Goal: Task Accomplishment & Management: Manage account settings

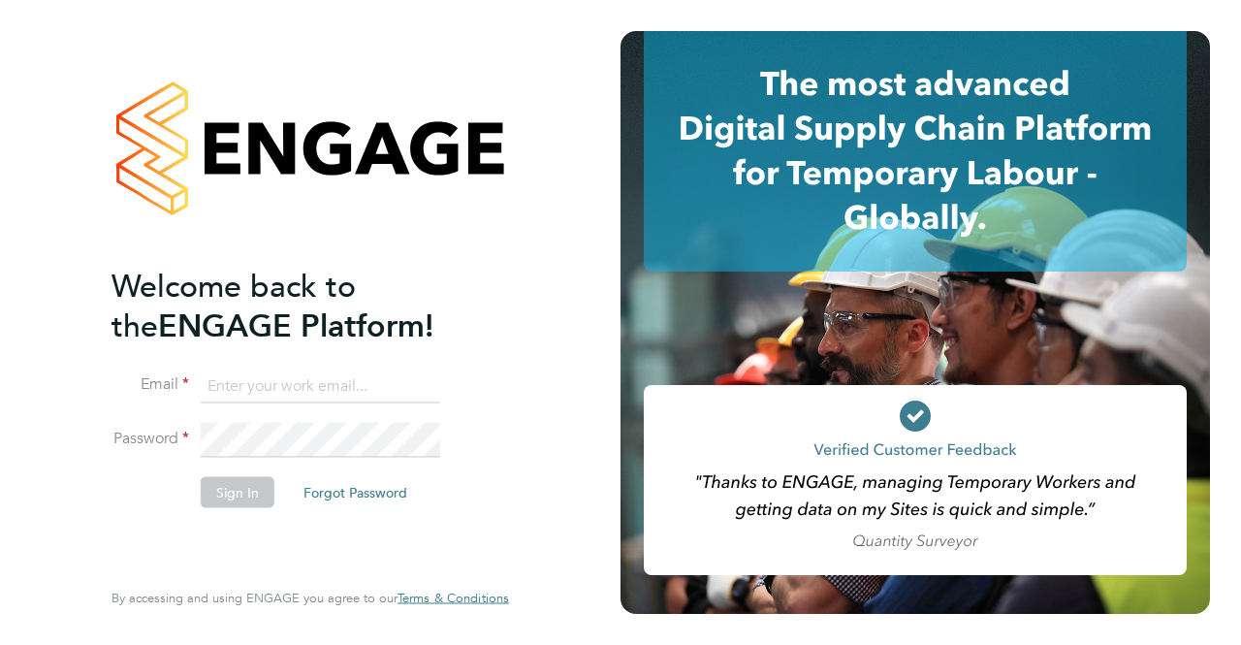
type input "cosmin.balan@bluearrow.co.uk"
click at [329, 420] on li "Email cosmin.balan@bluearrow.co.uk" at bounding box center [300, 395] width 378 height 54
click at [223, 497] on button "Sign In" at bounding box center [238, 491] width 74 height 31
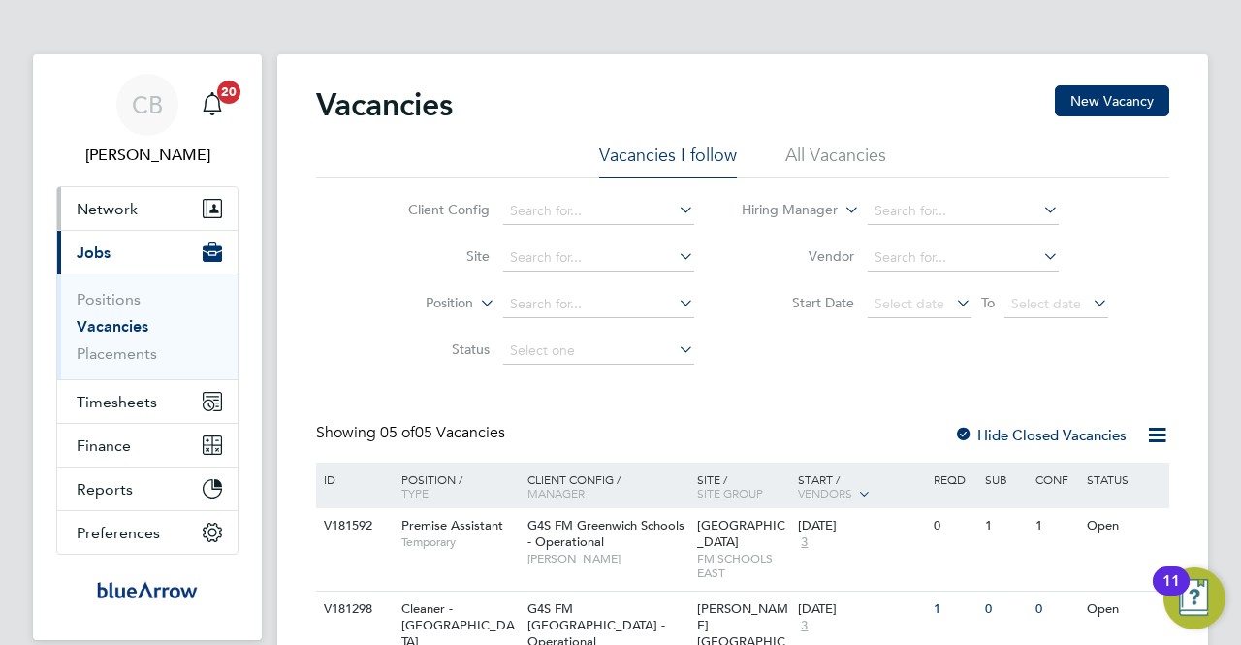
click at [111, 205] on span "Network" at bounding box center [107, 209] width 61 height 18
click at [92, 203] on span "Network" at bounding box center [107, 209] width 61 height 18
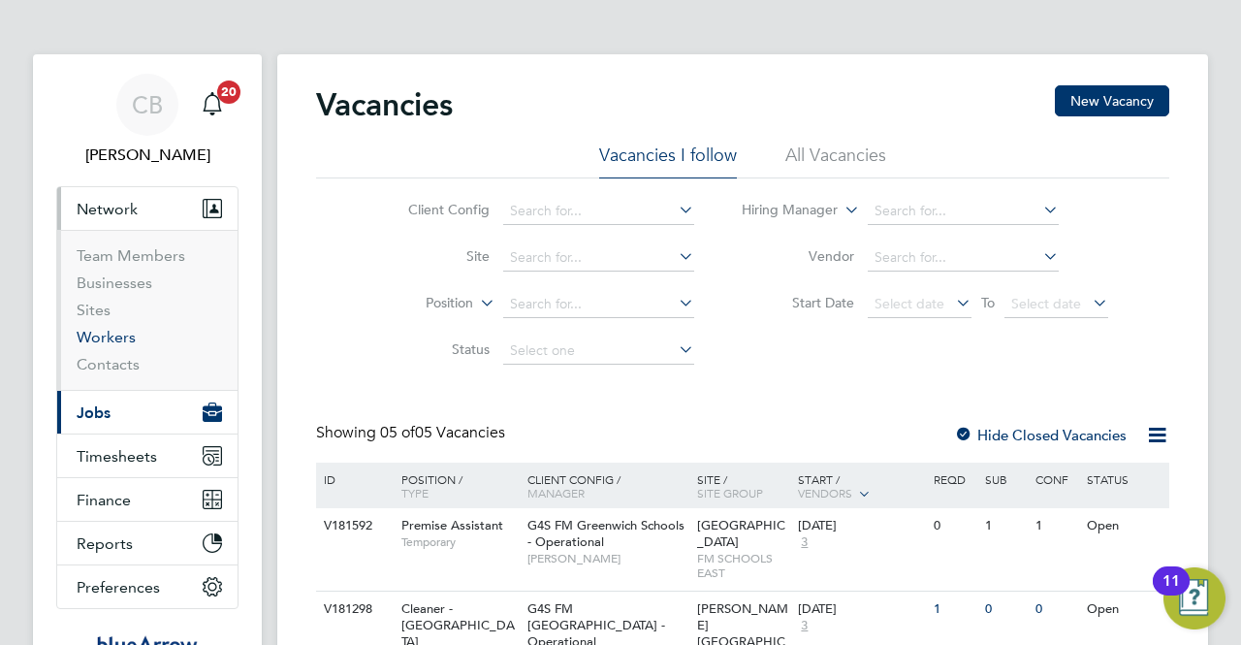
click at [108, 340] on link "Workers" at bounding box center [106, 337] width 59 height 18
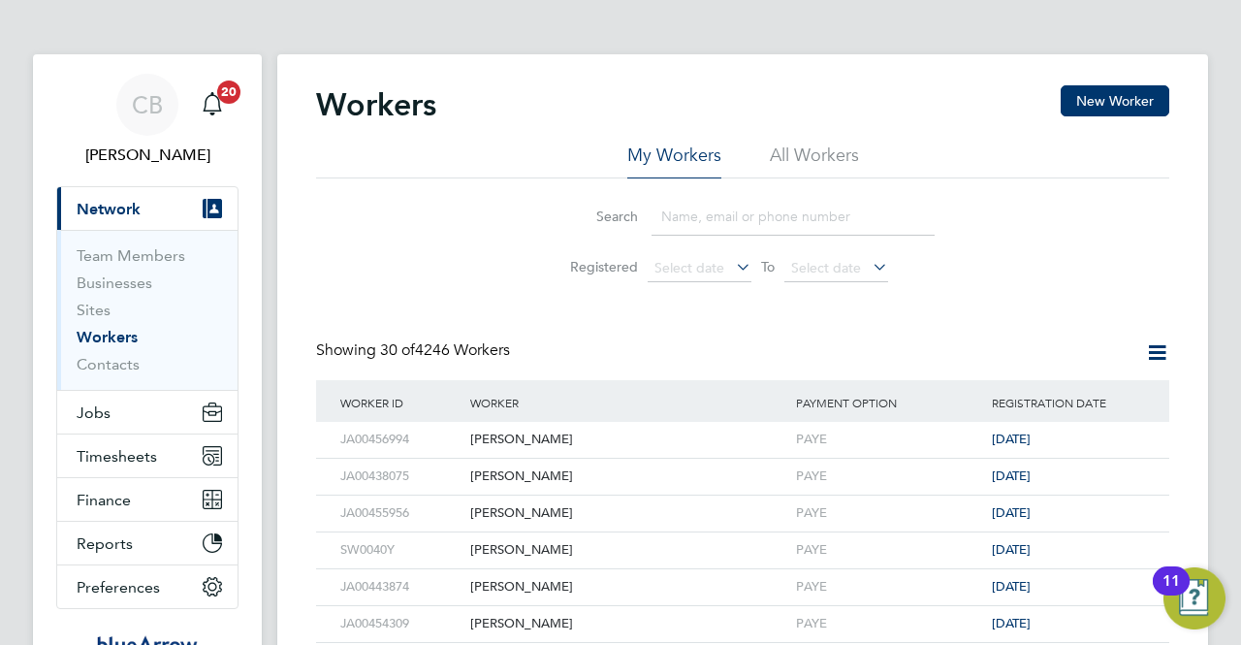
click at [672, 220] on input at bounding box center [792, 217] width 283 height 38
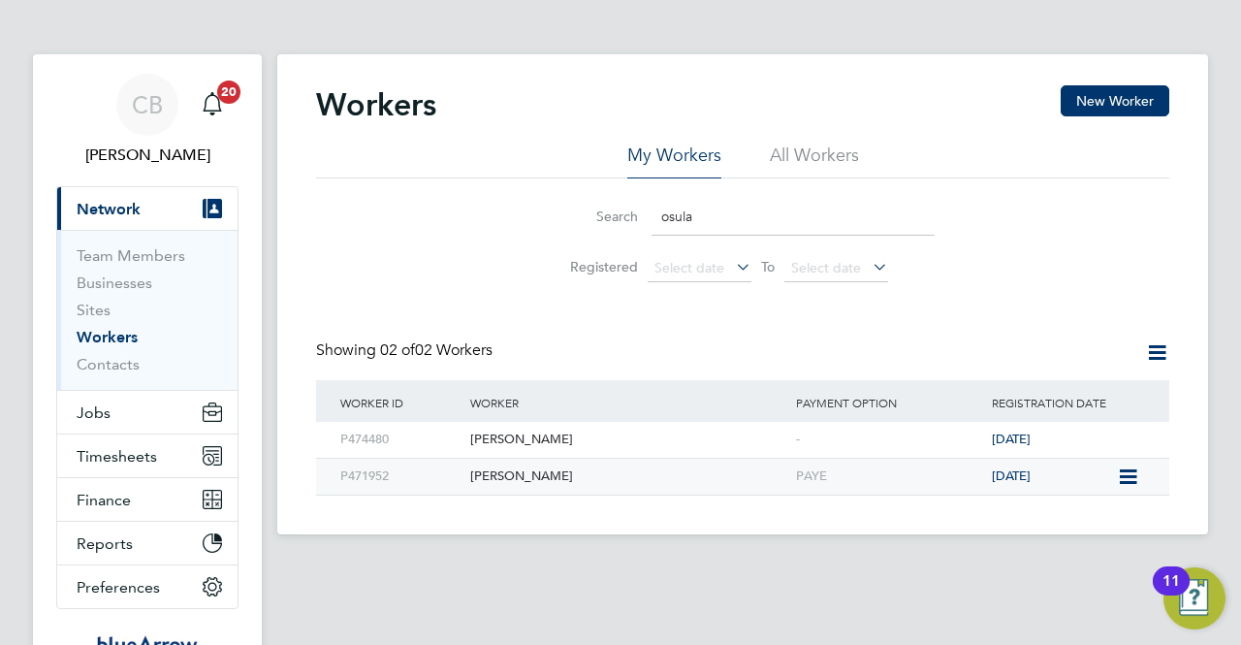
type input "osula"
click at [488, 476] on div "[PERSON_NAME]" at bounding box center [628, 476] width 326 height 36
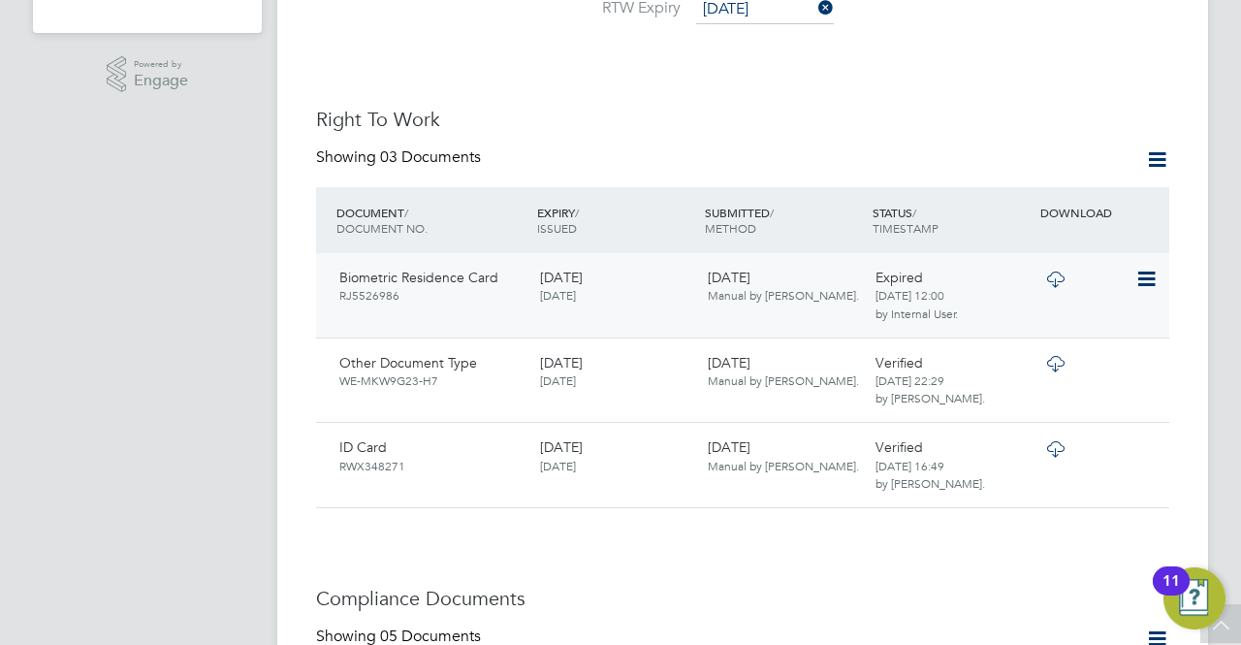
scroll to position [678, 0]
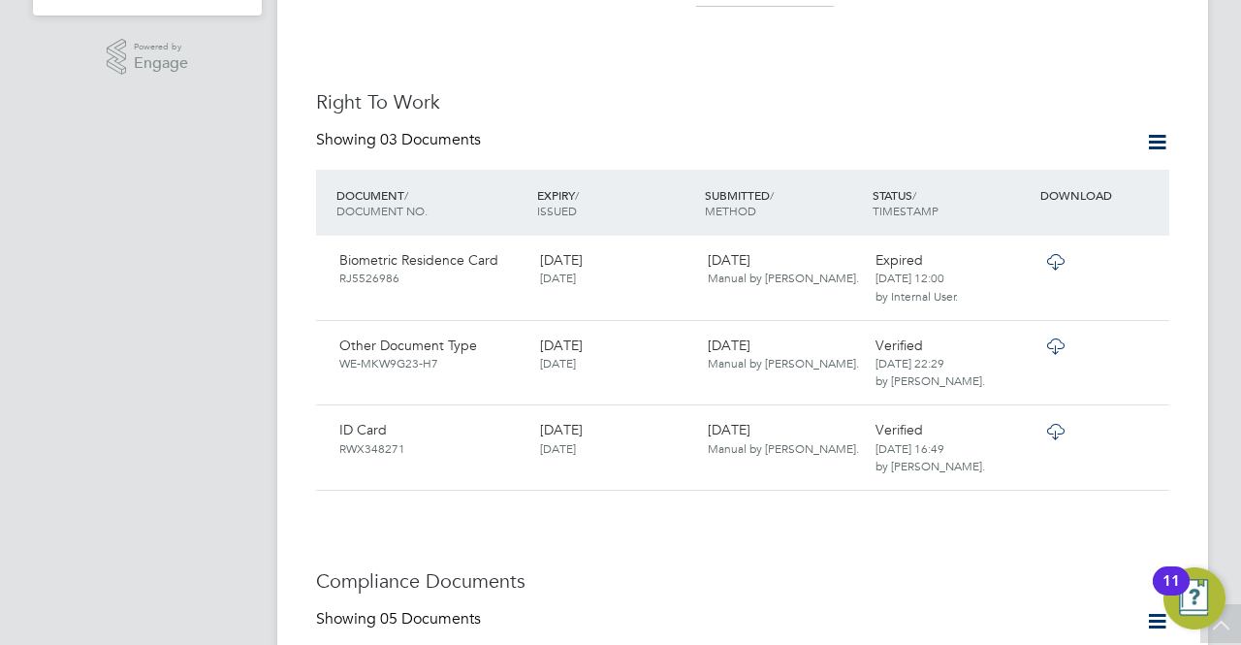
click at [1157, 130] on icon at bounding box center [1157, 142] width 24 height 24
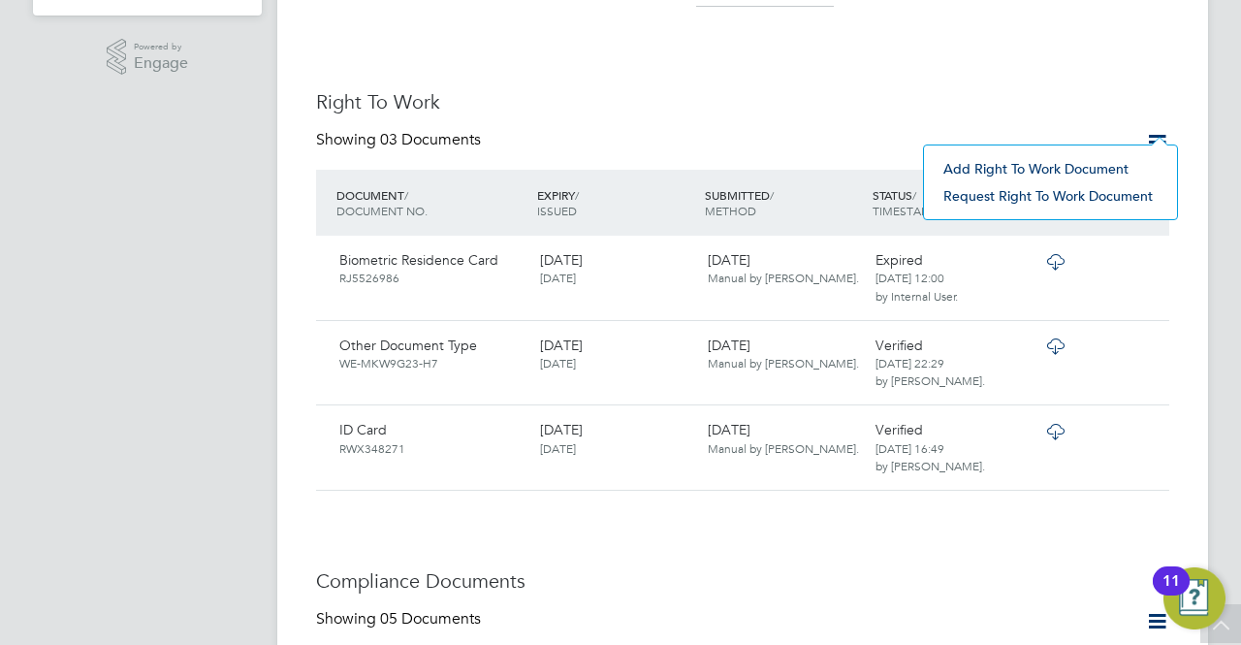
click at [1066, 164] on li "Add Right To Work Document" at bounding box center [1050, 168] width 234 height 27
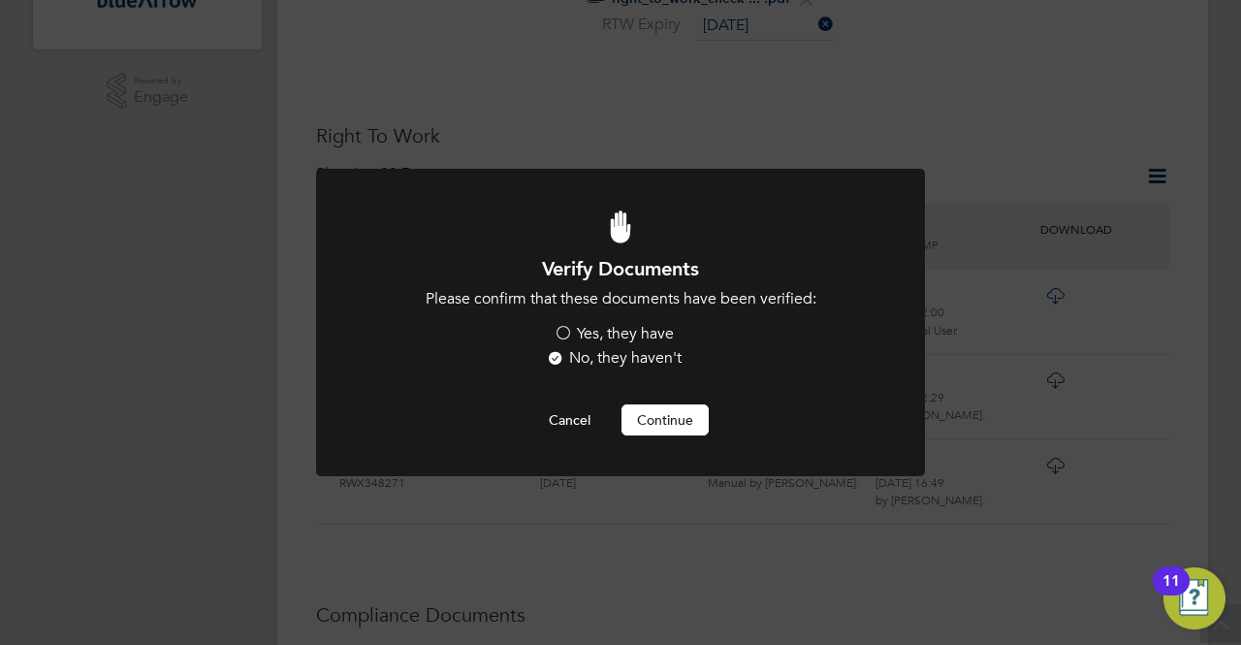
click at [562, 336] on label "Yes, they have" at bounding box center [613, 334] width 120 height 20
click at [0, 0] on input "Yes, they have" at bounding box center [0, 0] width 0 height 0
click at [659, 419] on button "Continue" at bounding box center [664, 419] width 87 height 31
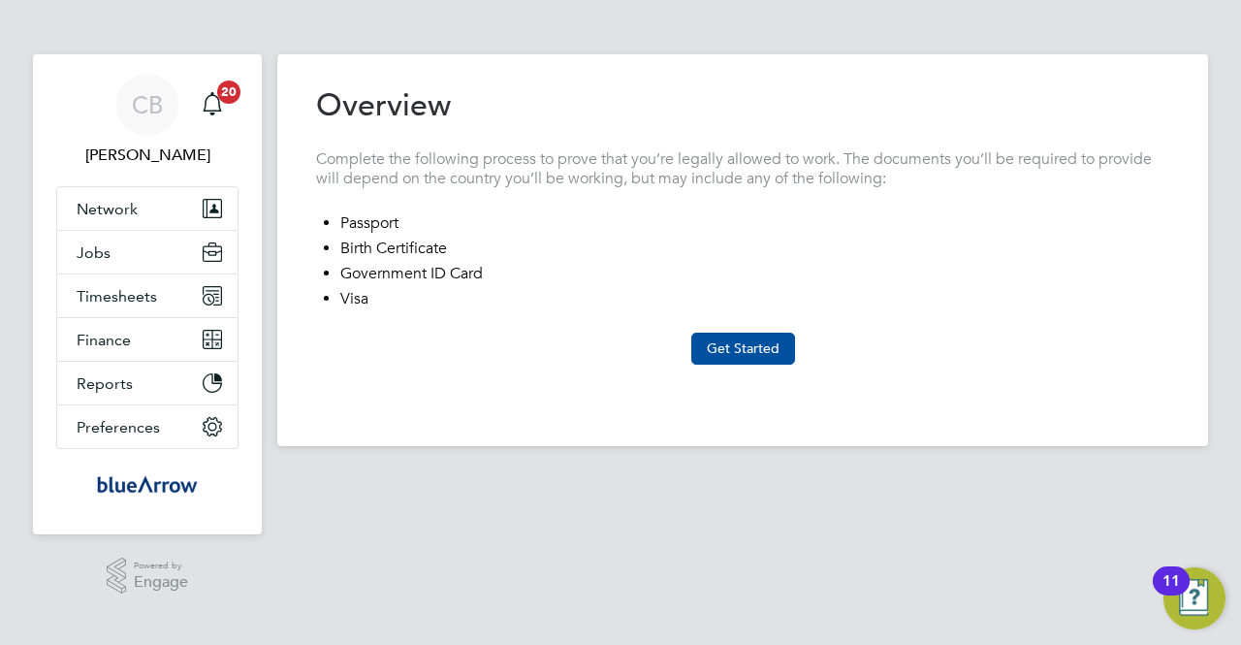
click at [746, 346] on button "Get Started" at bounding box center [743, 347] width 104 height 31
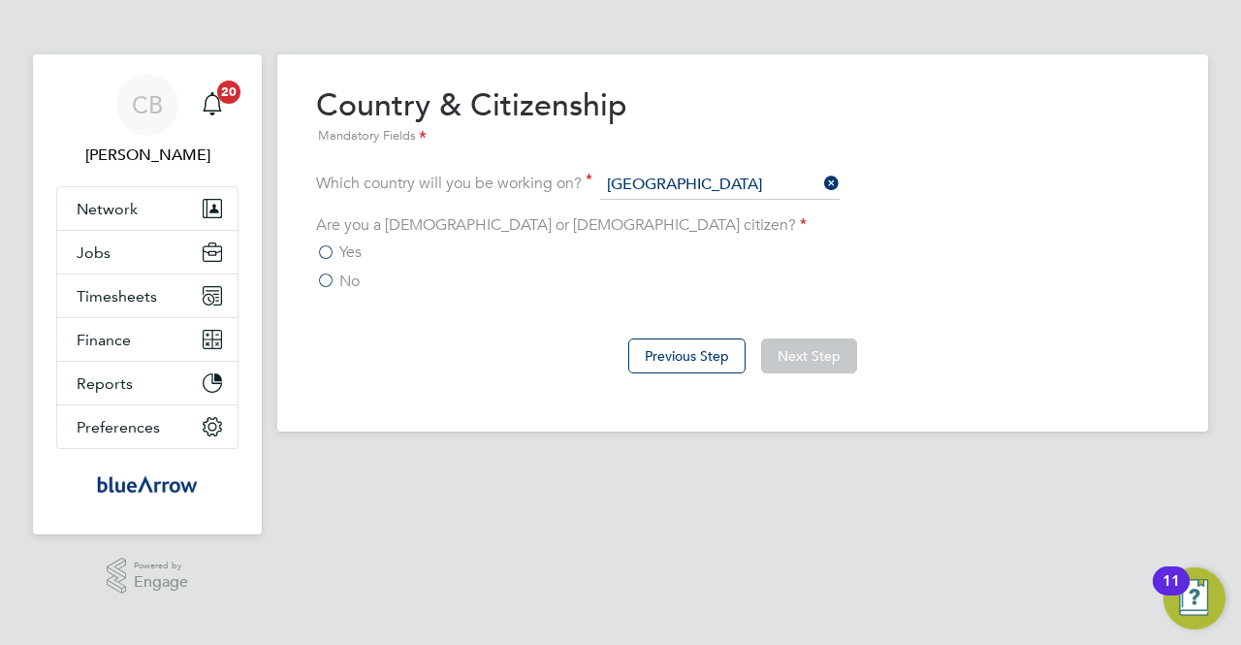
click at [322, 278] on label "No" at bounding box center [338, 280] width 44 height 19
click at [0, 0] on input "No" at bounding box center [0, 0] width 0 height 0
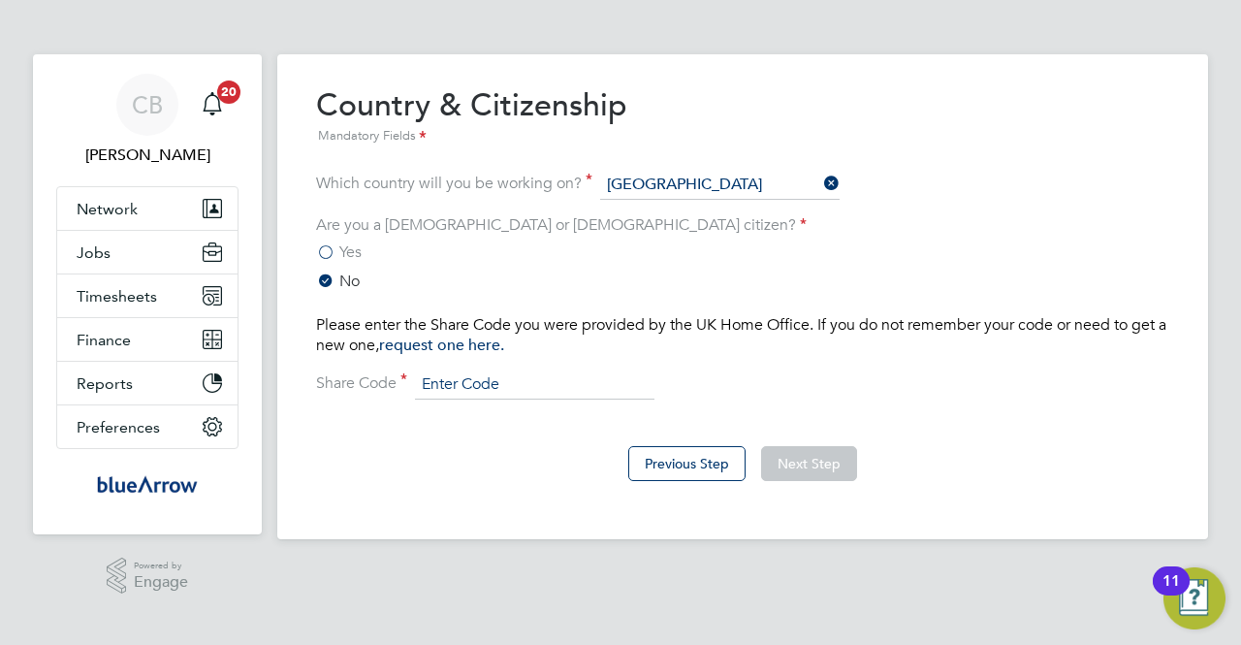
click at [452, 389] on input at bounding box center [534, 384] width 239 height 29
paste input "WRYD8T4PX"
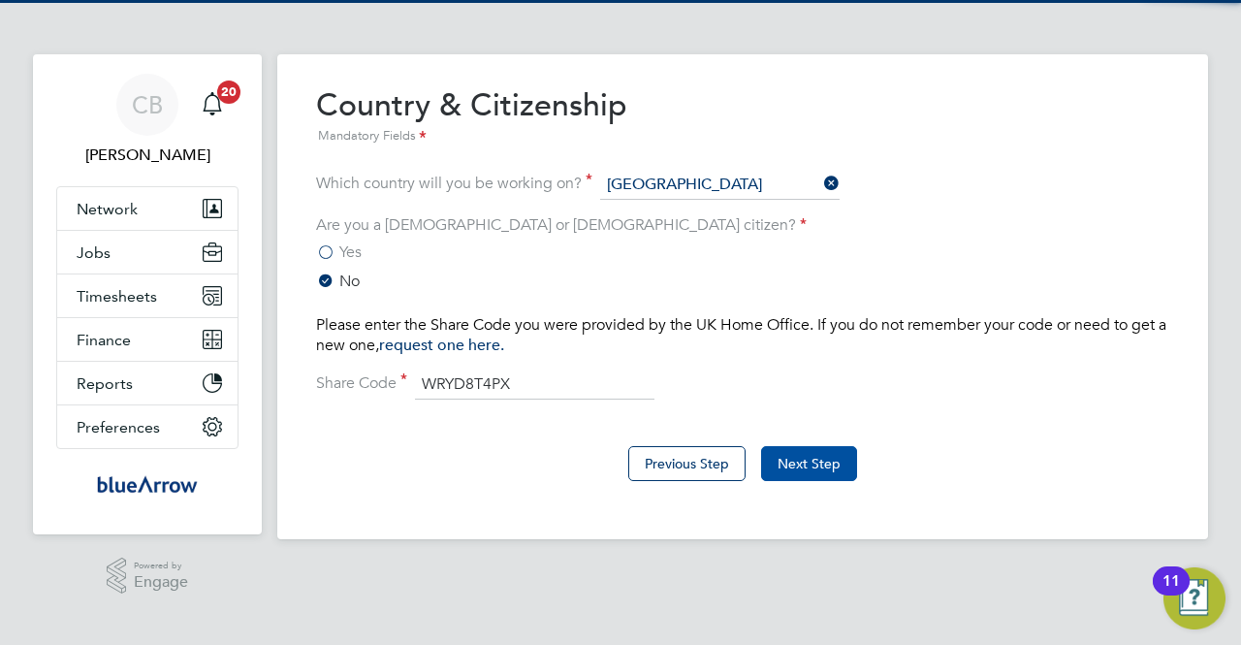
type input "WRYD8T4PX"
click at [806, 454] on button "Next Step" at bounding box center [809, 463] width 96 height 35
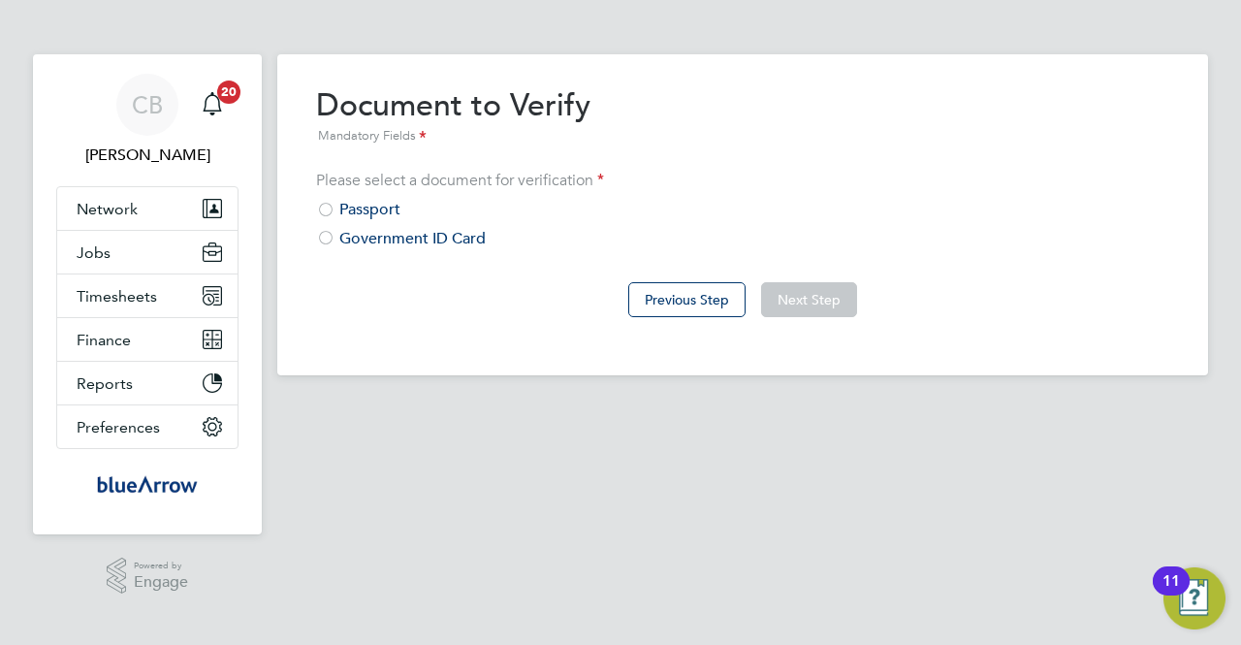
click at [328, 238] on div at bounding box center [325, 239] width 19 height 19
click at [818, 286] on button "Next Step" at bounding box center [809, 299] width 96 height 35
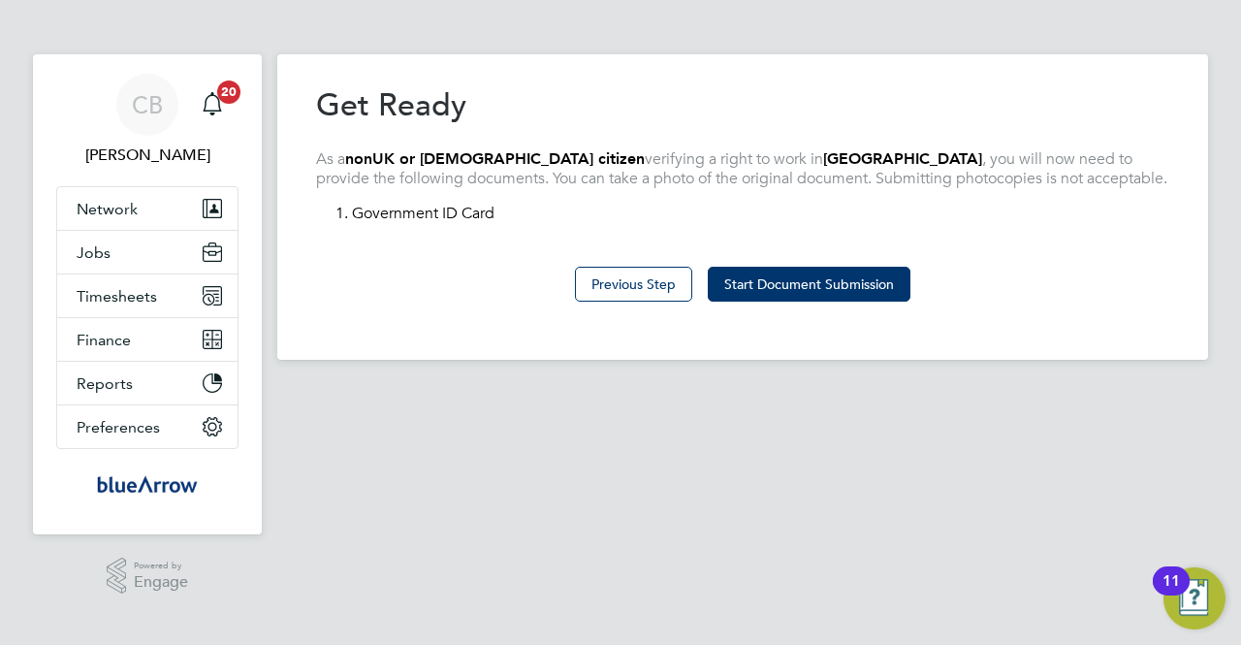
click at [818, 286] on button "Start Document Submission" at bounding box center [809, 284] width 203 height 35
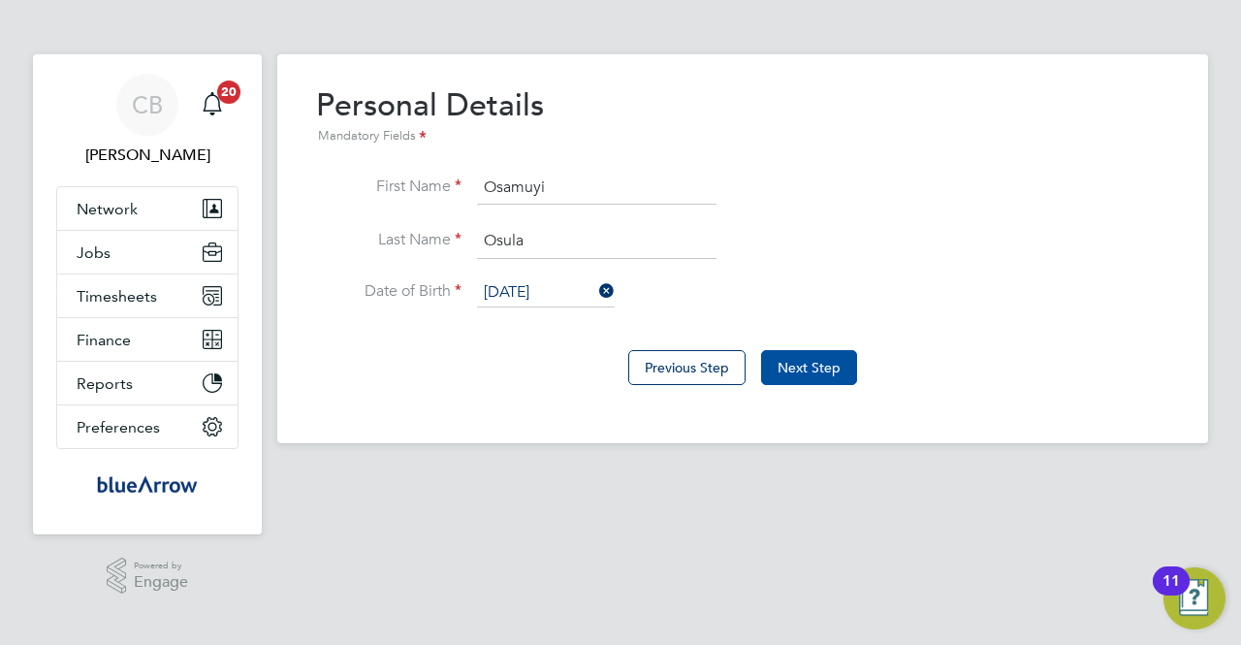
click at [816, 364] on button "Next Step" at bounding box center [809, 367] width 96 height 35
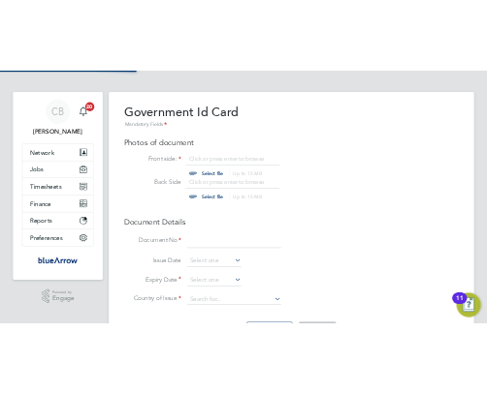
scroll to position [25, 240]
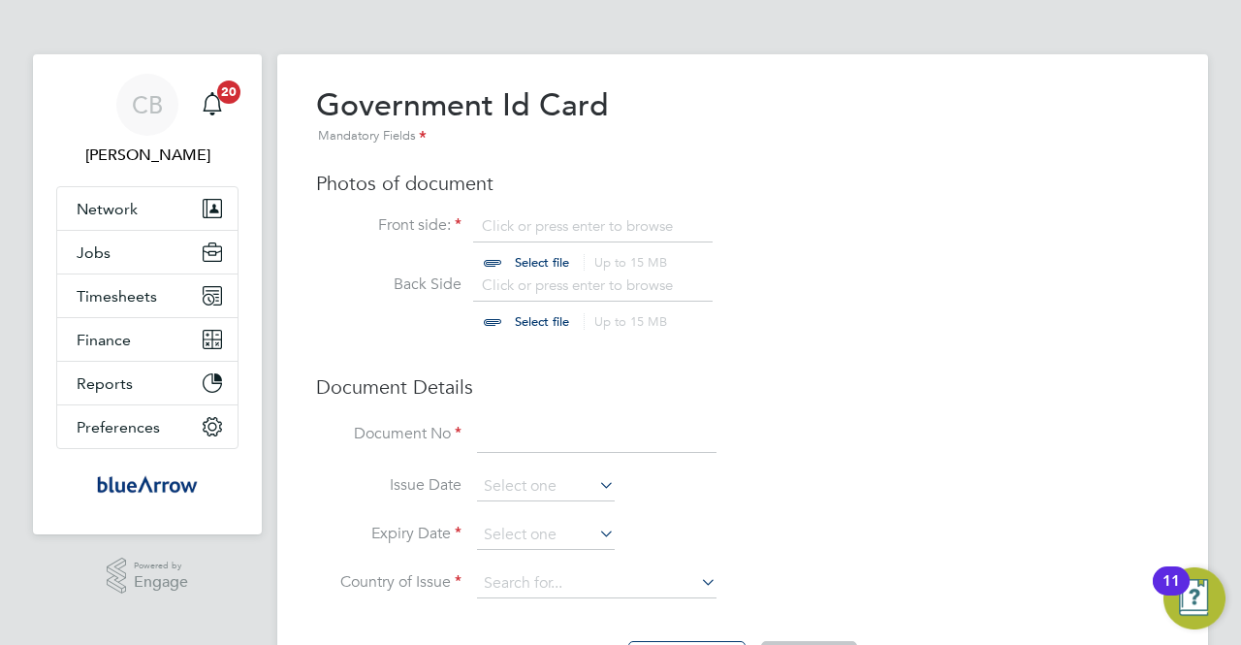
click at [527, 254] on input "file" at bounding box center [560, 245] width 304 height 58
type input "C:\fakepath\Osamuiy Biometric.docx"
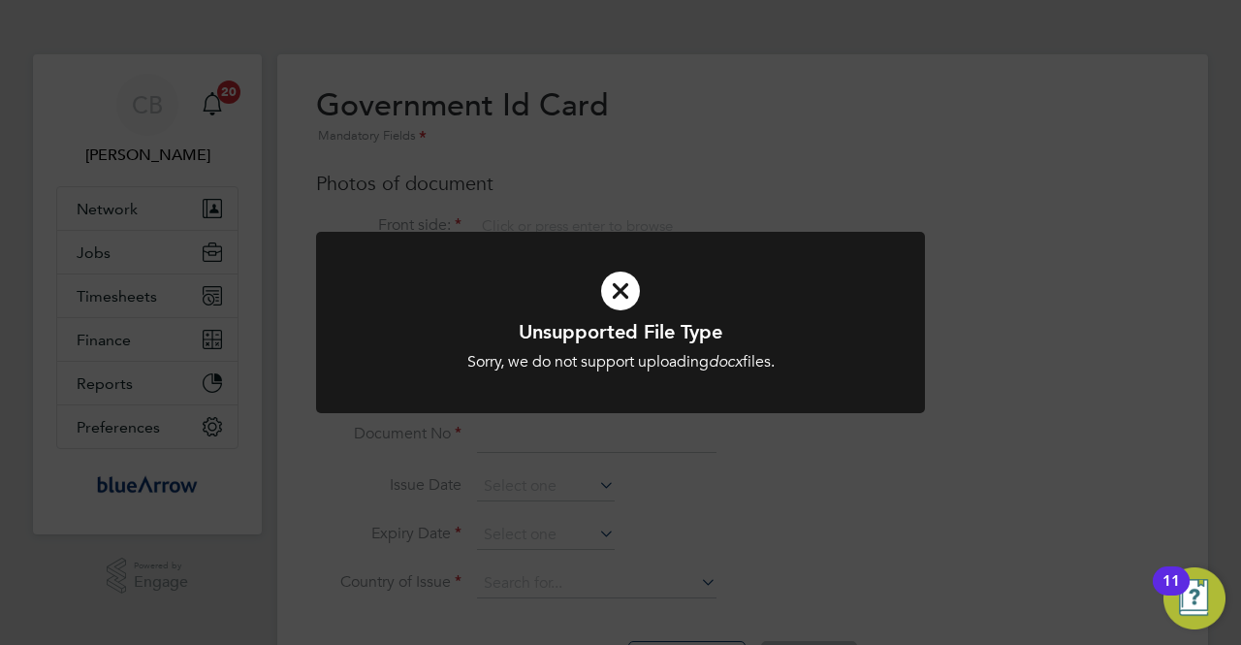
click at [723, 467] on div "Unsupported File Type Sorry, we do not support uploading docx files. Cancel Okay" at bounding box center [620, 322] width 1241 height 645
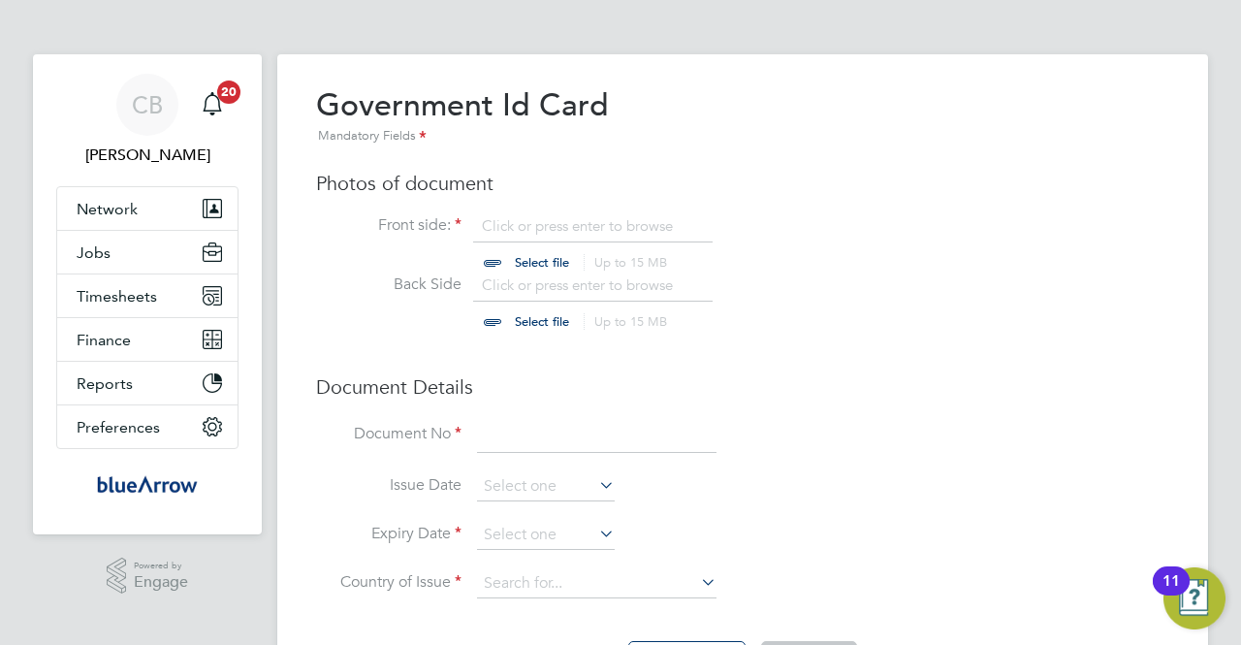
click at [519, 270] on input "file" at bounding box center [560, 245] width 304 height 58
type input "C:\fakepath\Osamuiy Biometric.pdf"
click at [504, 321] on input "file" at bounding box center [560, 304] width 304 height 58
type input "C:\fakepath\Osamuiy Biometric.pdf"
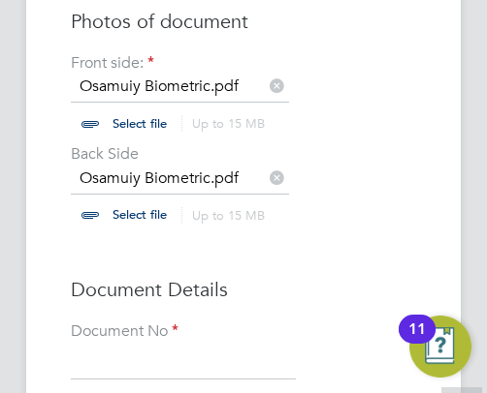
scroll to position [775, 0]
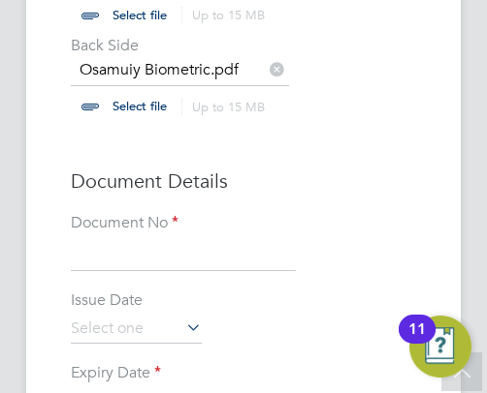
click at [163, 253] on input at bounding box center [183, 254] width 225 height 35
type input "W"
type input "RWX348271"
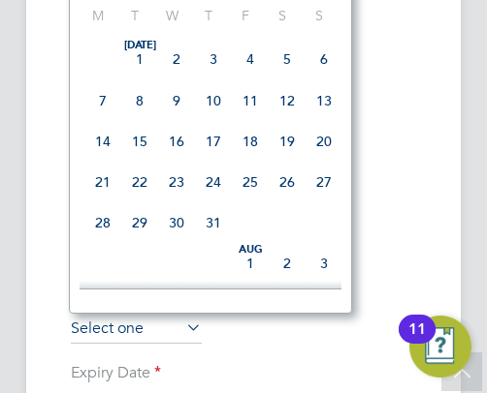
click at [142, 315] on input at bounding box center [136, 329] width 131 height 29
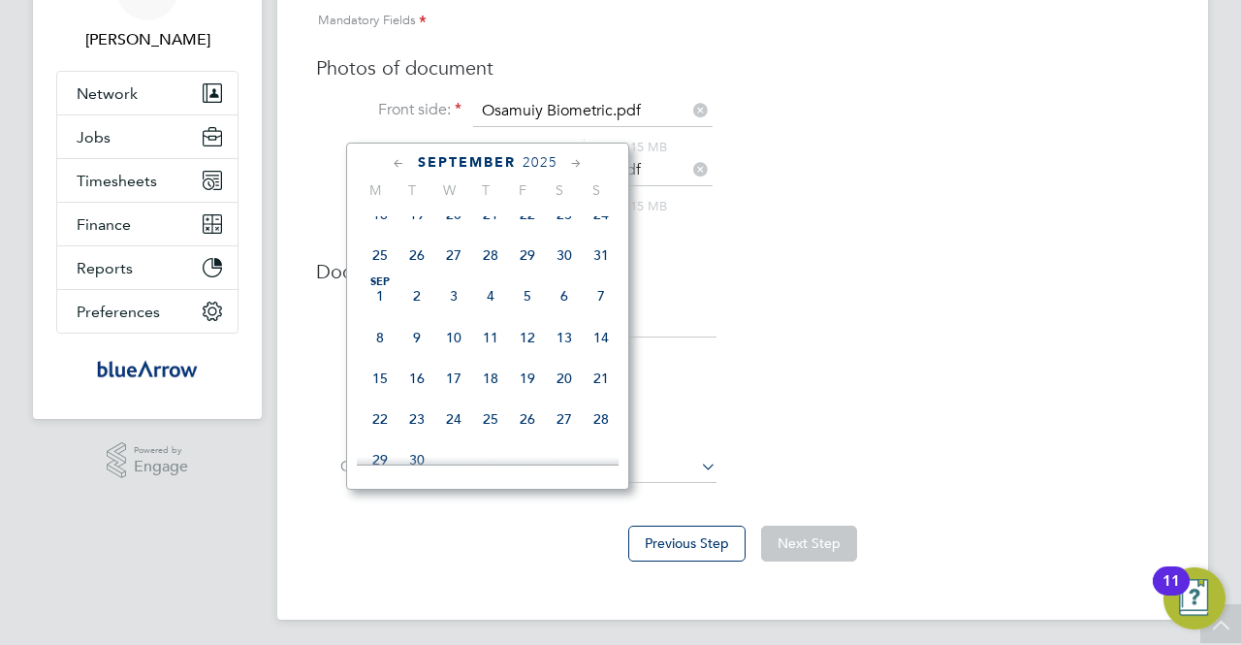
scroll to position [25, 240]
click at [539, 160] on span "2025" at bounding box center [539, 162] width 35 height 16
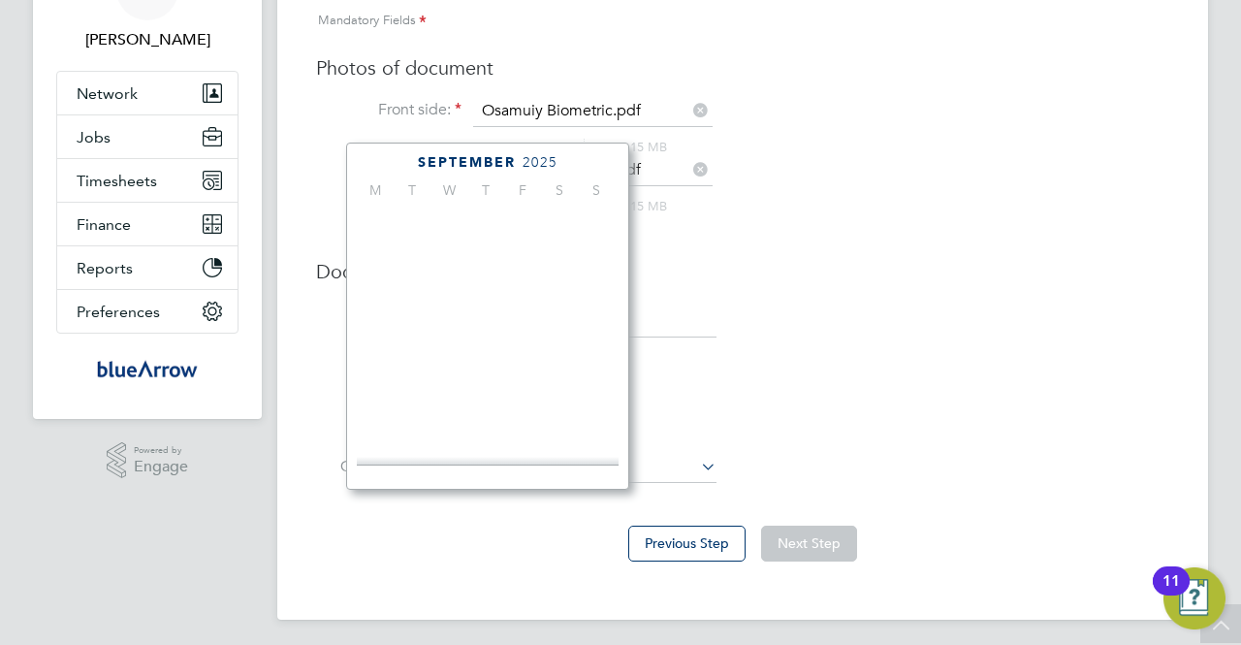
scroll to position [507, 0]
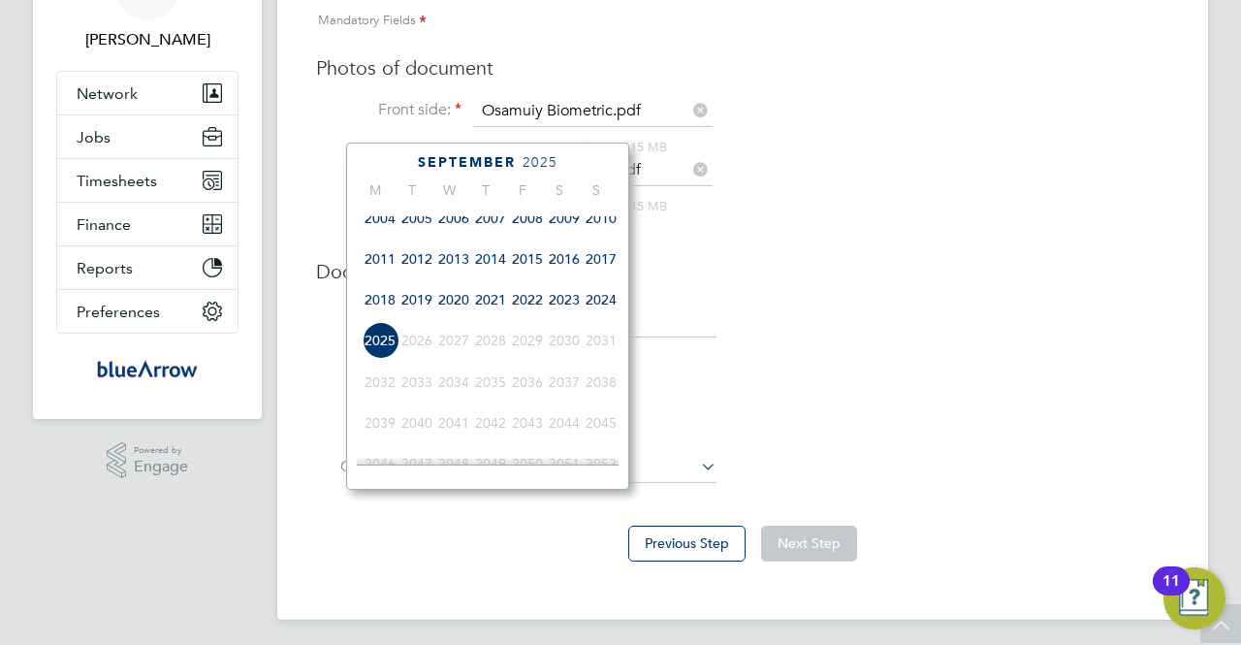
click at [539, 311] on span "2022" at bounding box center [527, 299] width 37 height 37
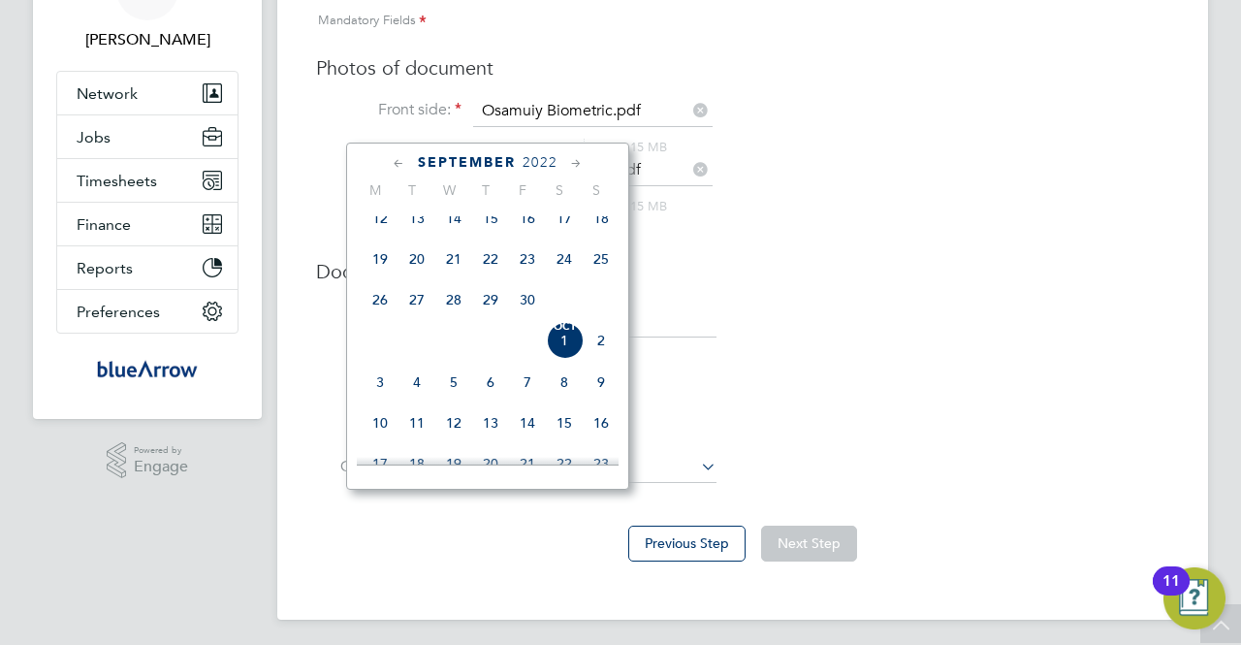
click at [580, 164] on icon at bounding box center [576, 163] width 18 height 21
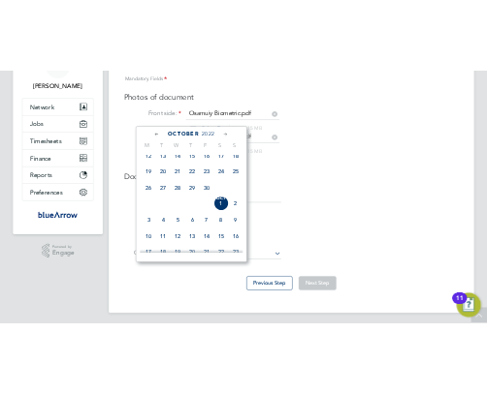
scroll to position [622, 0]
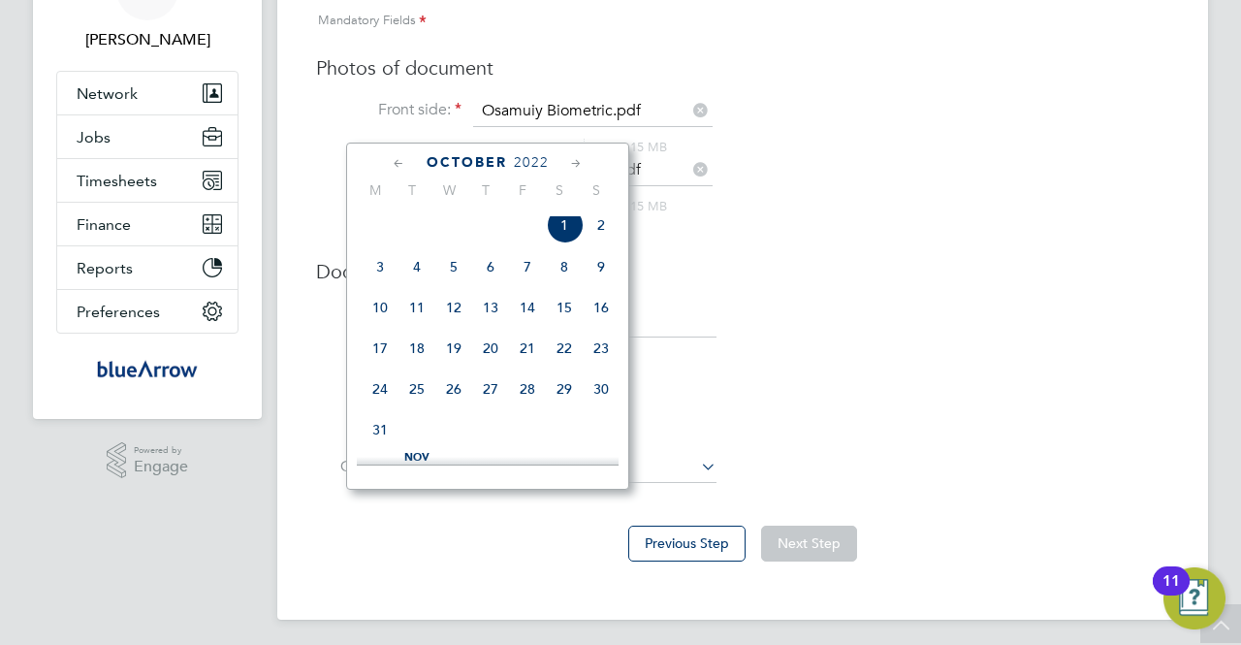
click at [386, 269] on span "3" at bounding box center [380, 266] width 37 height 37
type input "[DATE]"
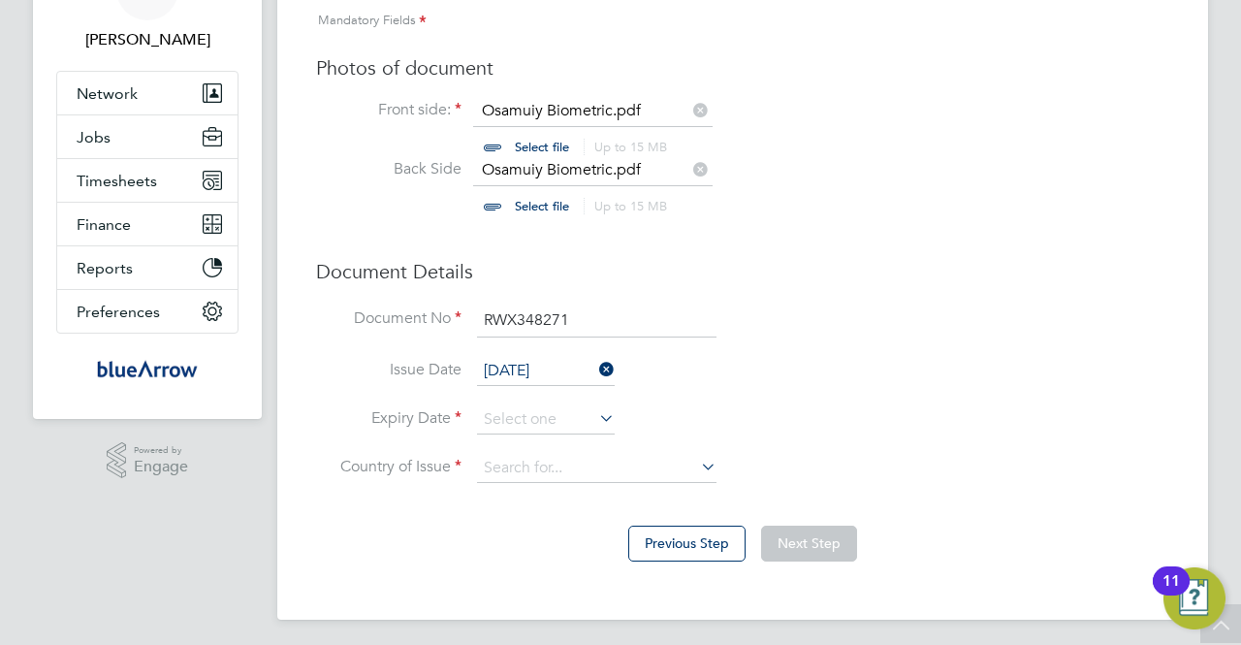
scroll to position [25, 240]
click at [558, 417] on input at bounding box center [546, 419] width 138 height 29
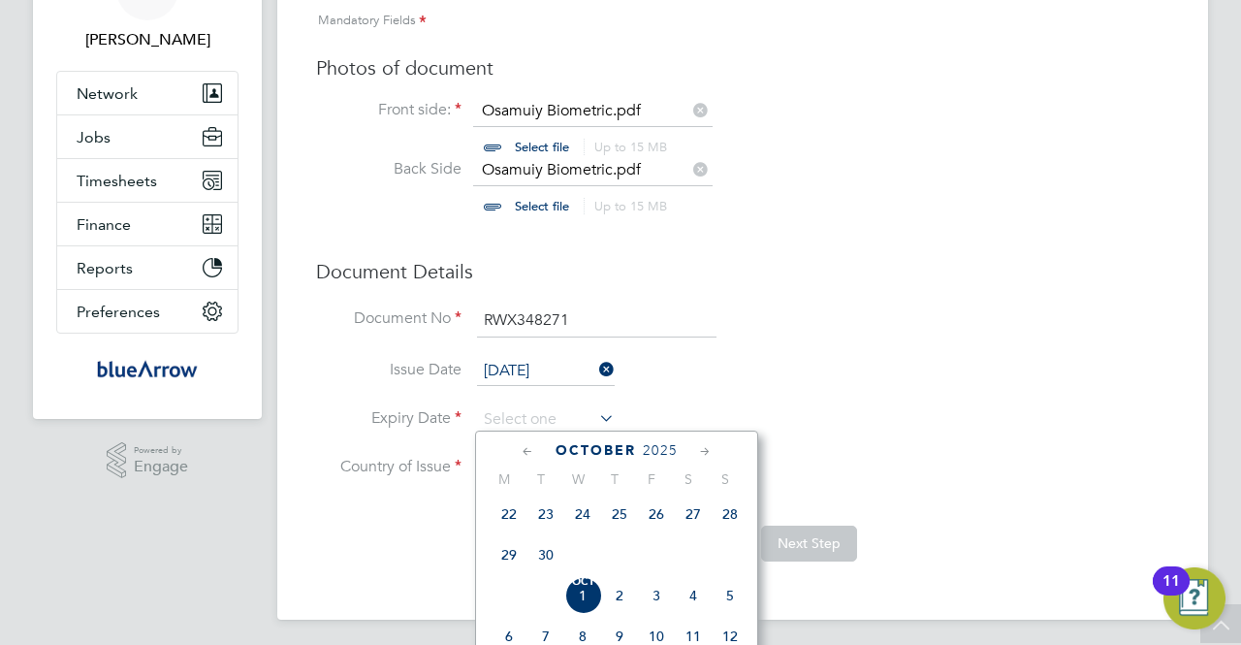
click at [531, 453] on icon at bounding box center [528, 451] width 18 height 21
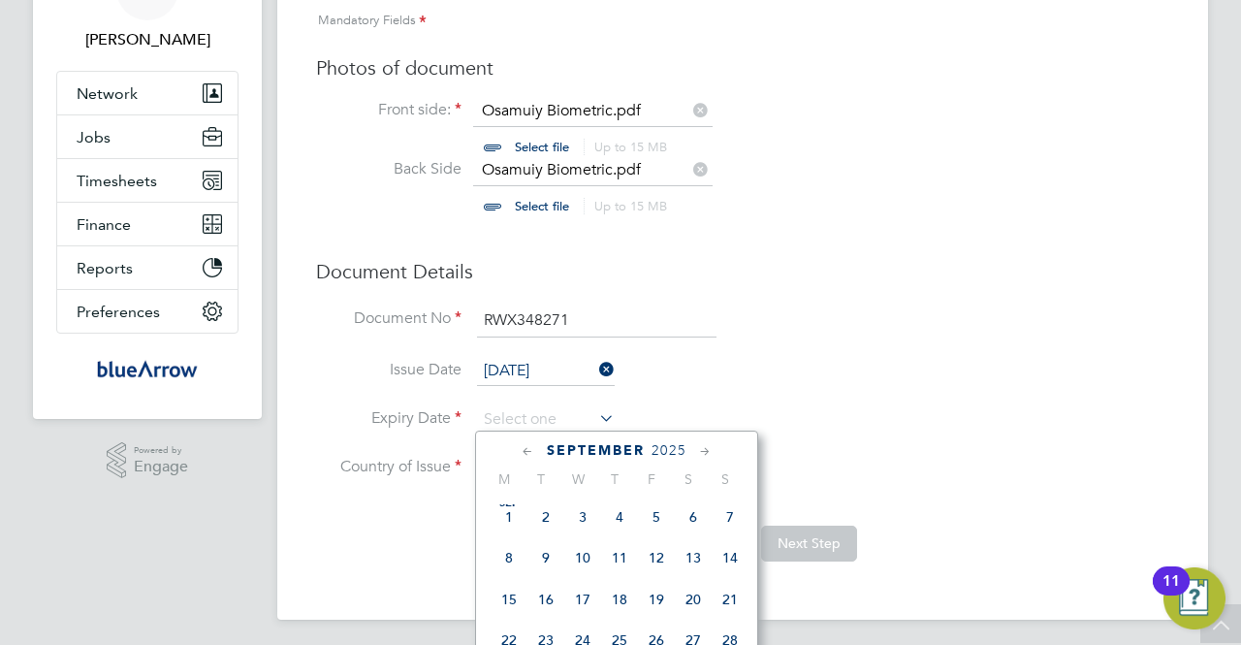
click at [531, 453] on icon at bounding box center [528, 451] width 18 height 21
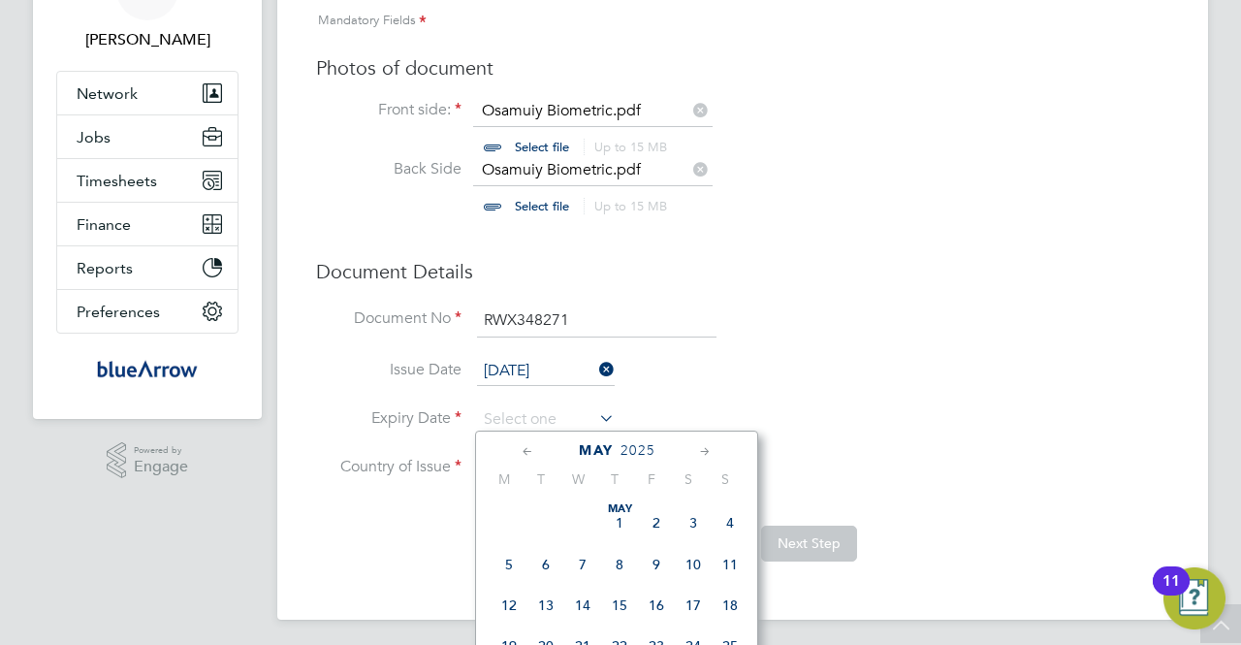
click at [531, 453] on icon at bounding box center [528, 451] width 18 height 21
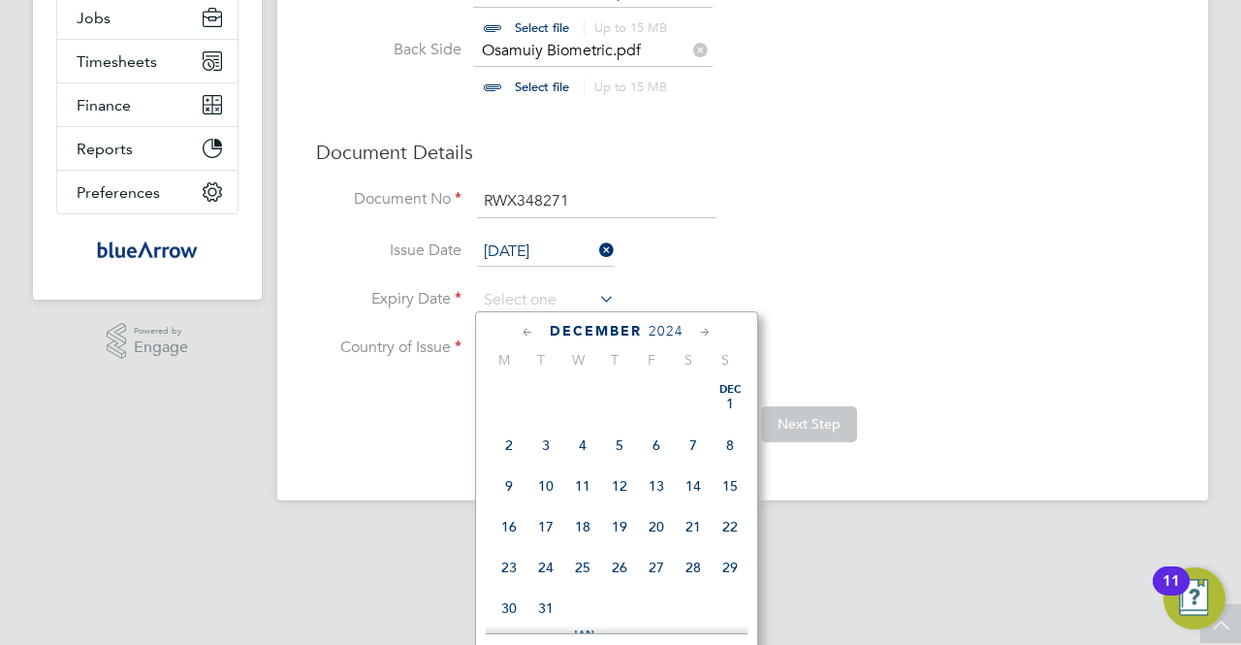
scroll to position [247, 0]
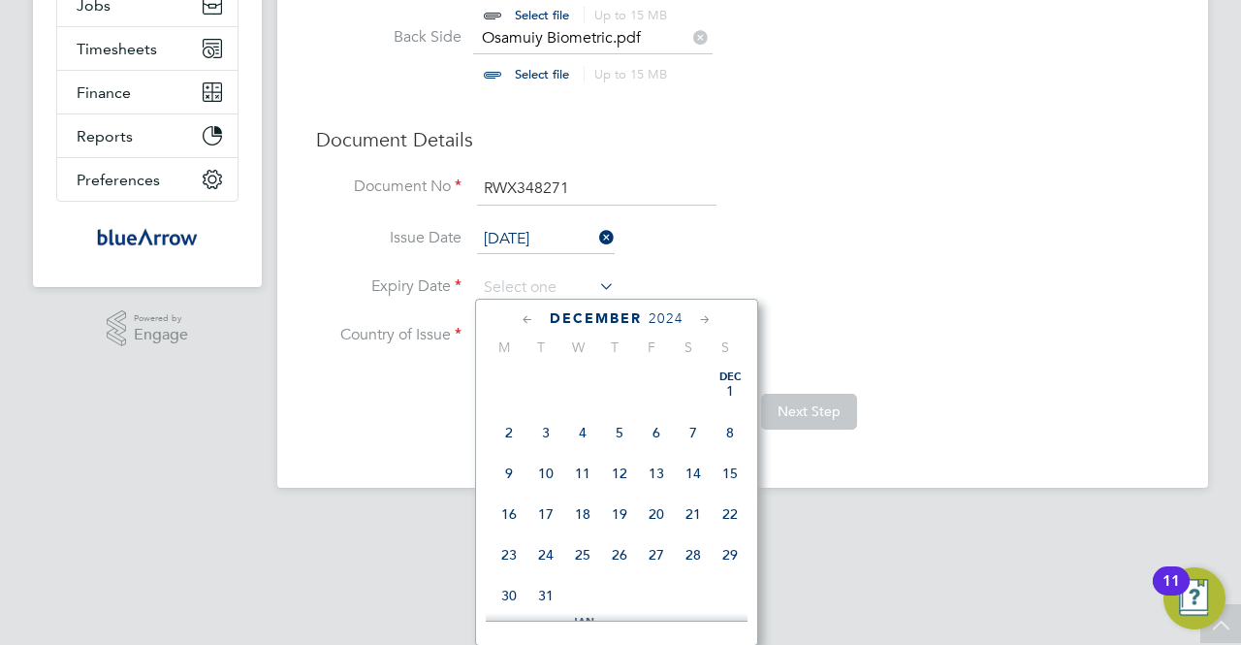
click at [547, 594] on span "31" at bounding box center [545, 595] width 37 height 37
type input "[DATE]"
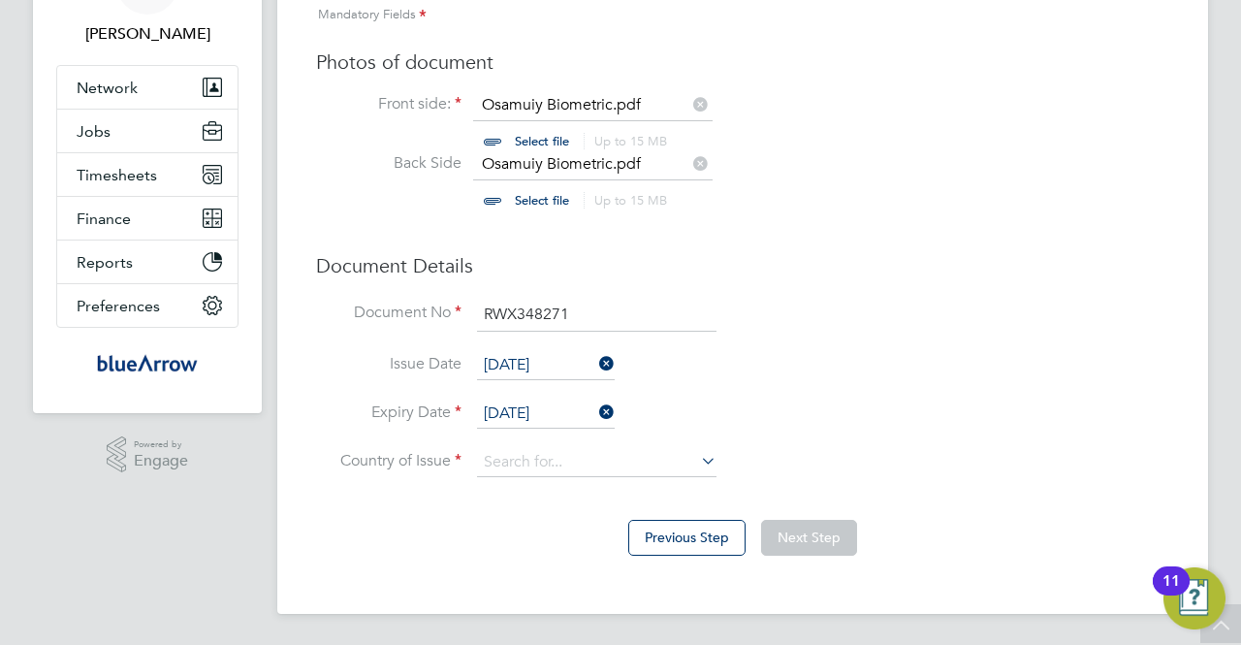
scroll to position [115, 0]
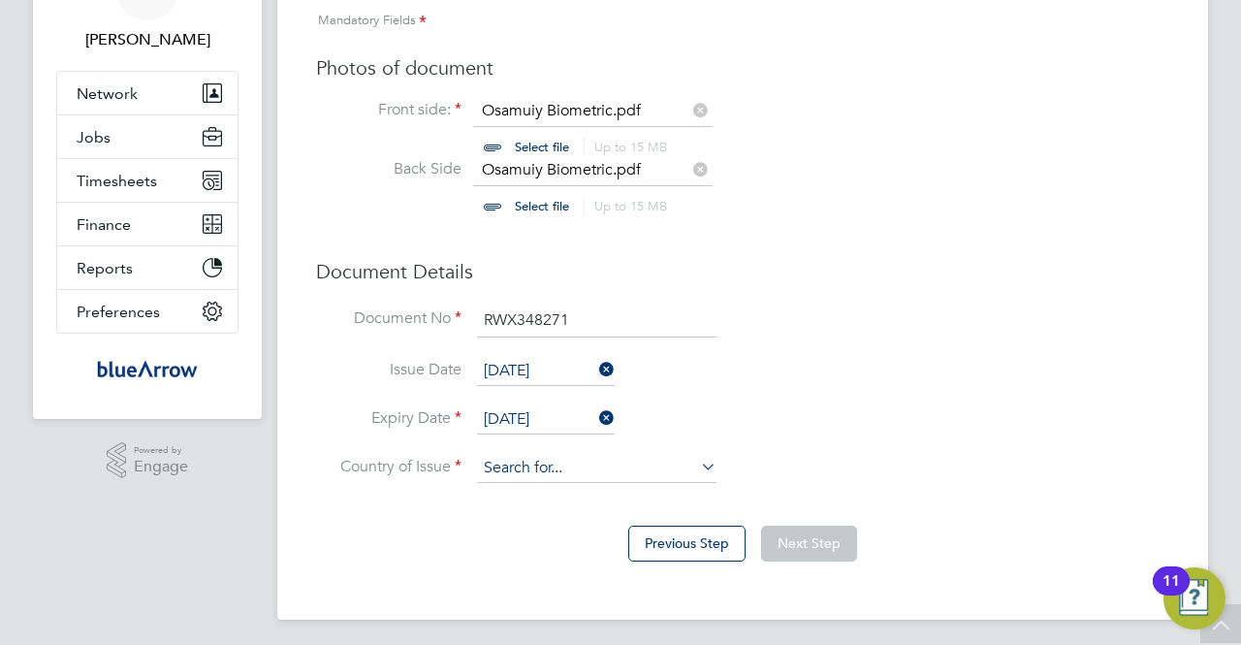
click at [590, 471] on input at bounding box center [596, 468] width 239 height 29
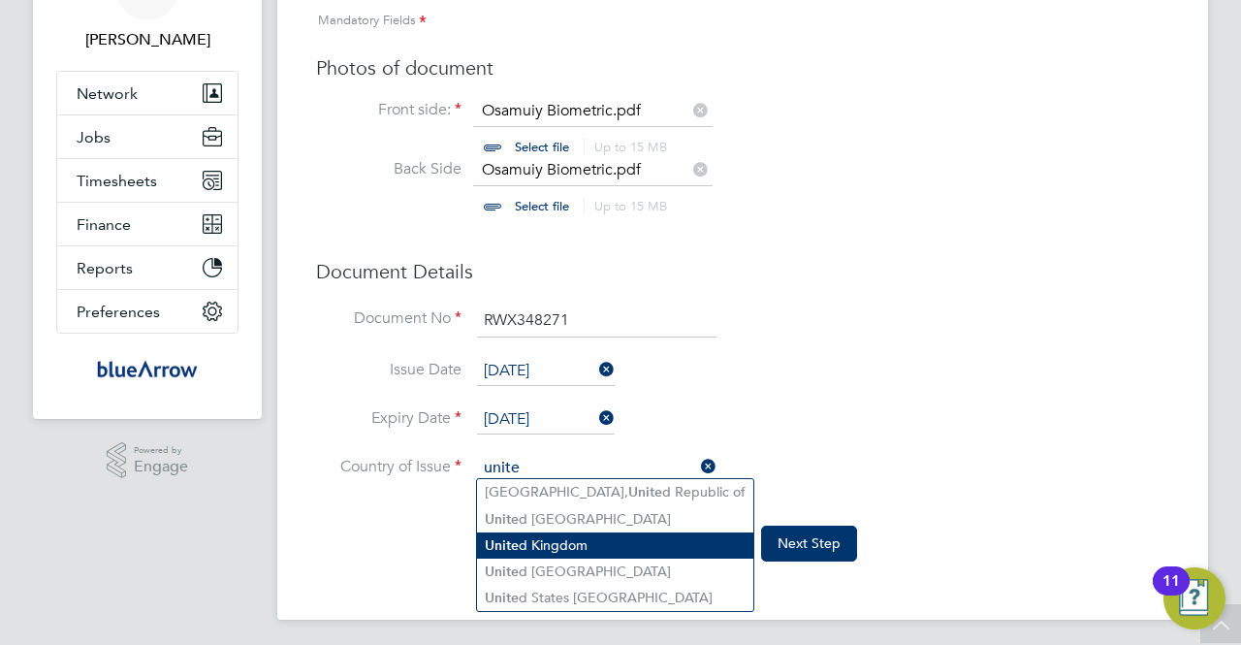
click at [536, 544] on li "Unite d Kingdom" at bounding box center [615, 545] width 276 height 26
type input "[GEOGRAPHIC_DATA]"
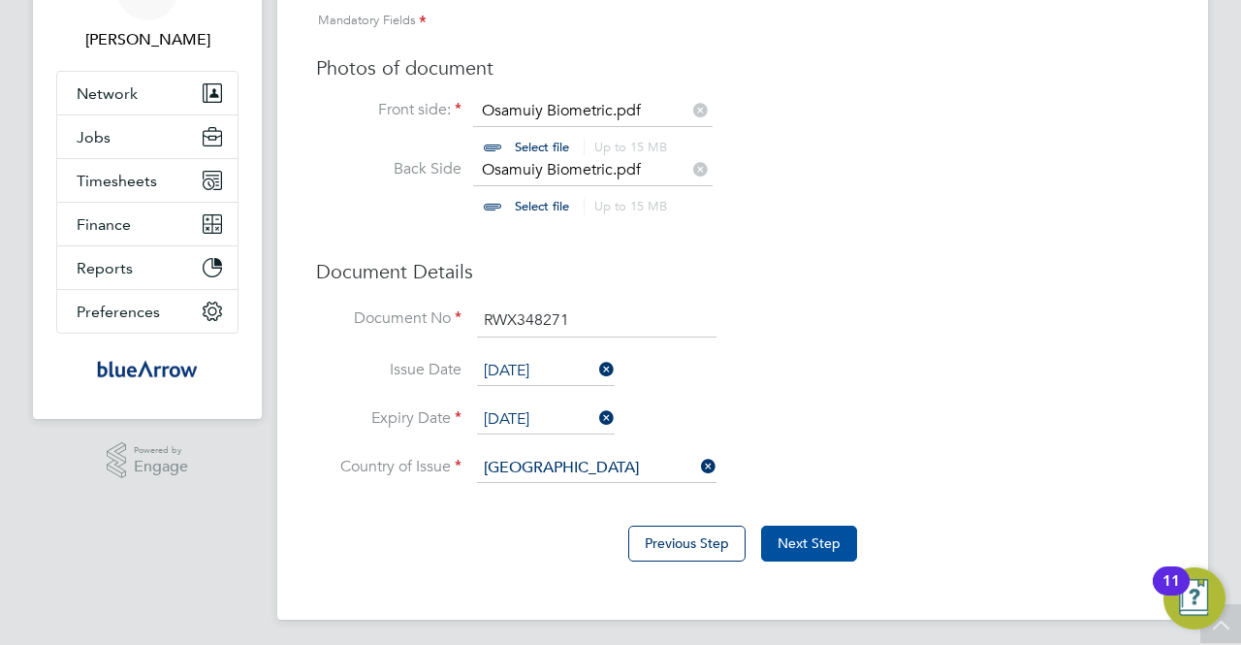
click at [817, 541] on button "Next Step" at bounding box center [809, 542] width 96 height 35
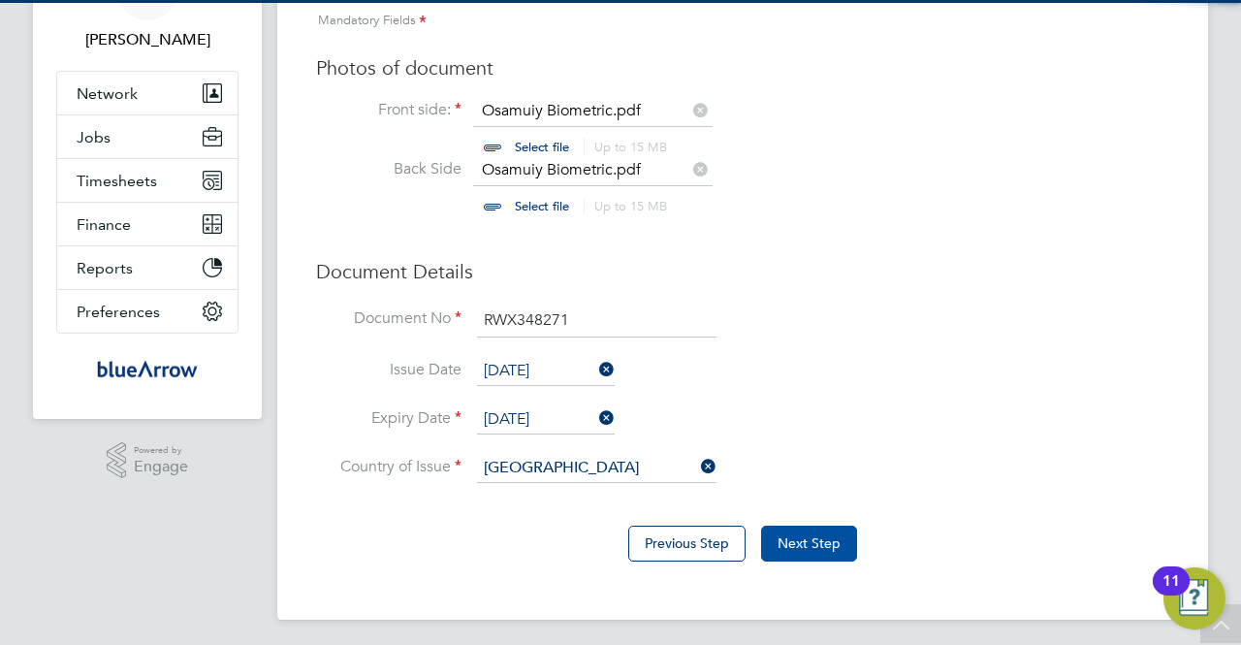
scroll to position [0, 0]
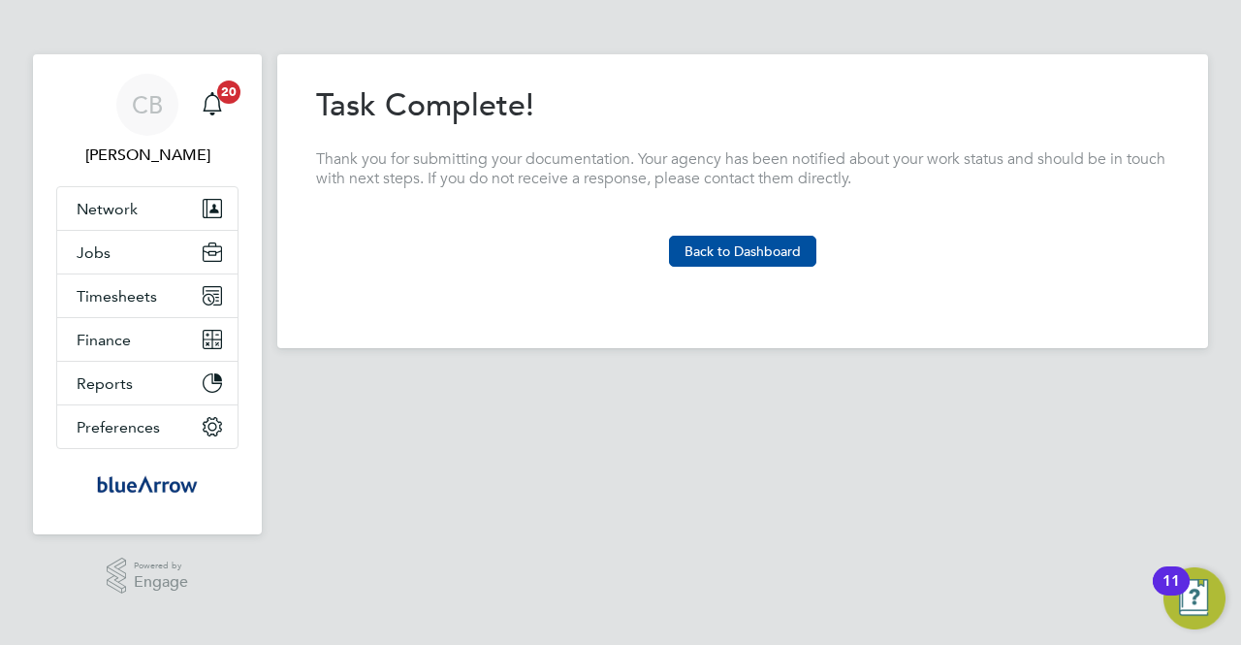
click at [742, 251] on button "Back to Dashboard" at bounding box center [742, 251] width 147 height 31
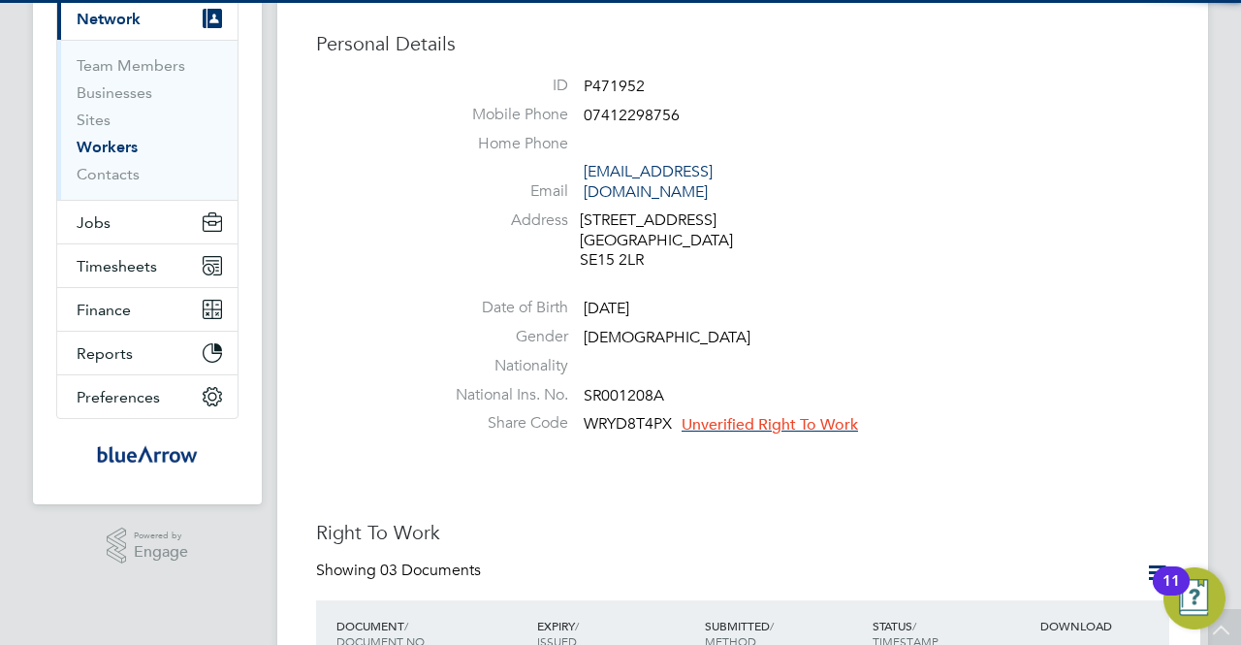
scroll to position [194, 0]
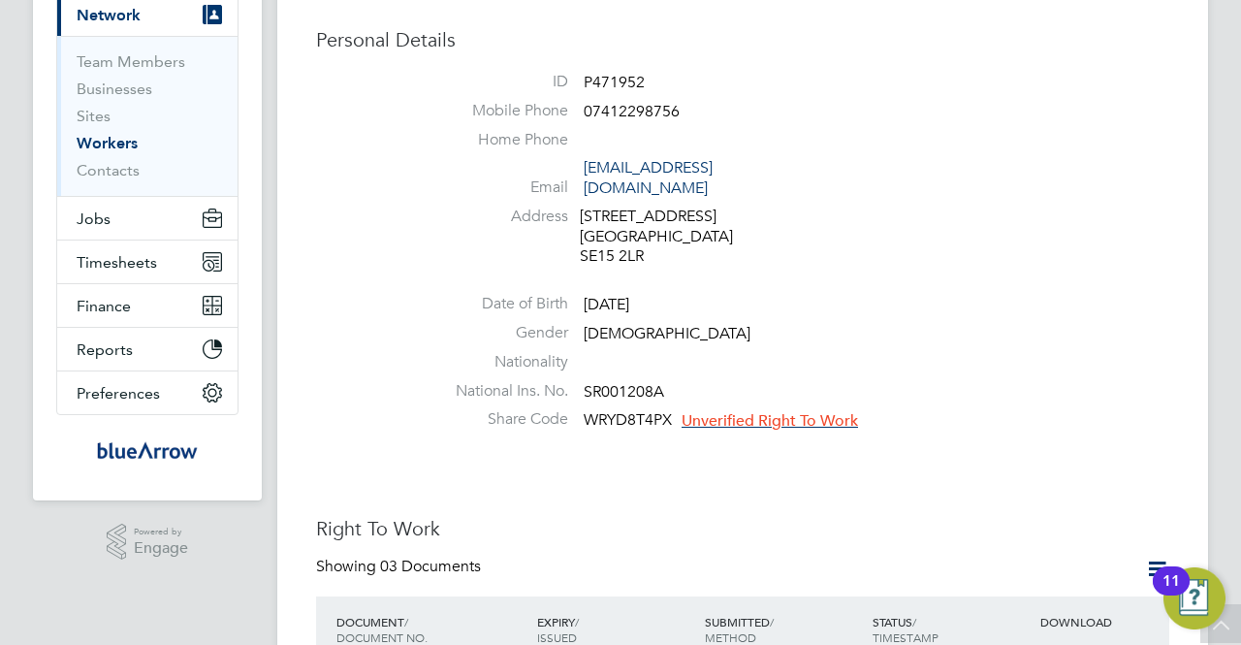
click at [787, 411] on span "Unverified Right To Work" at bounding box center [769, 420] width 176 height 19
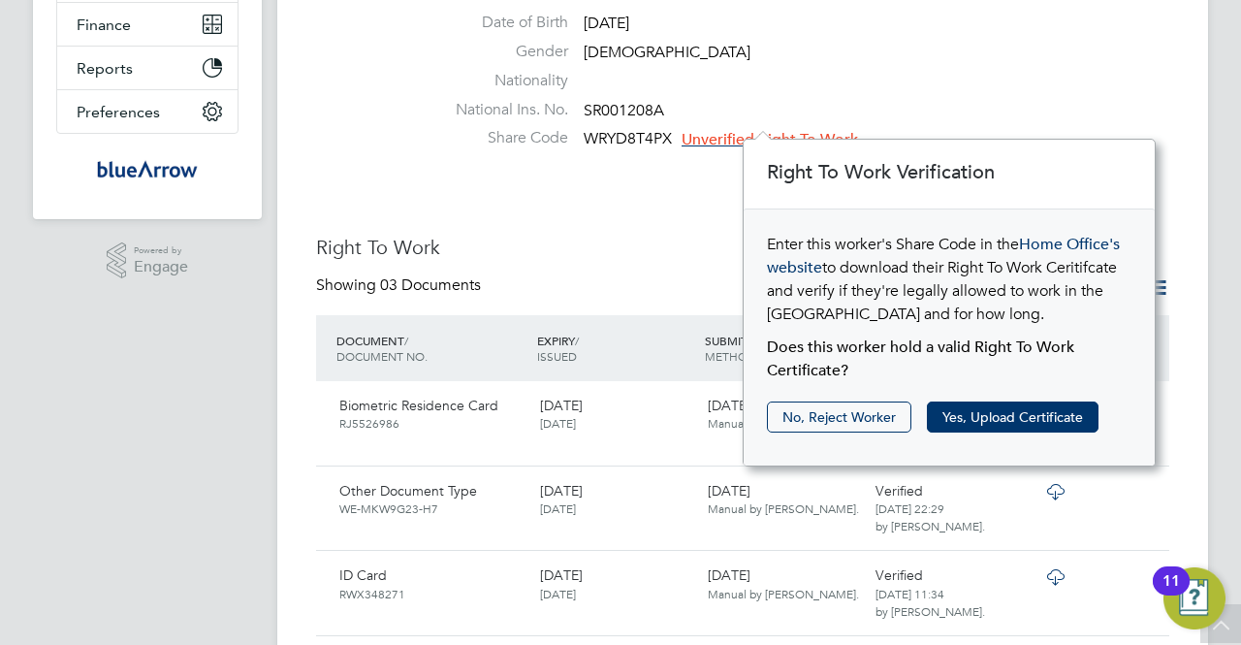
scroll to position [485, 0]
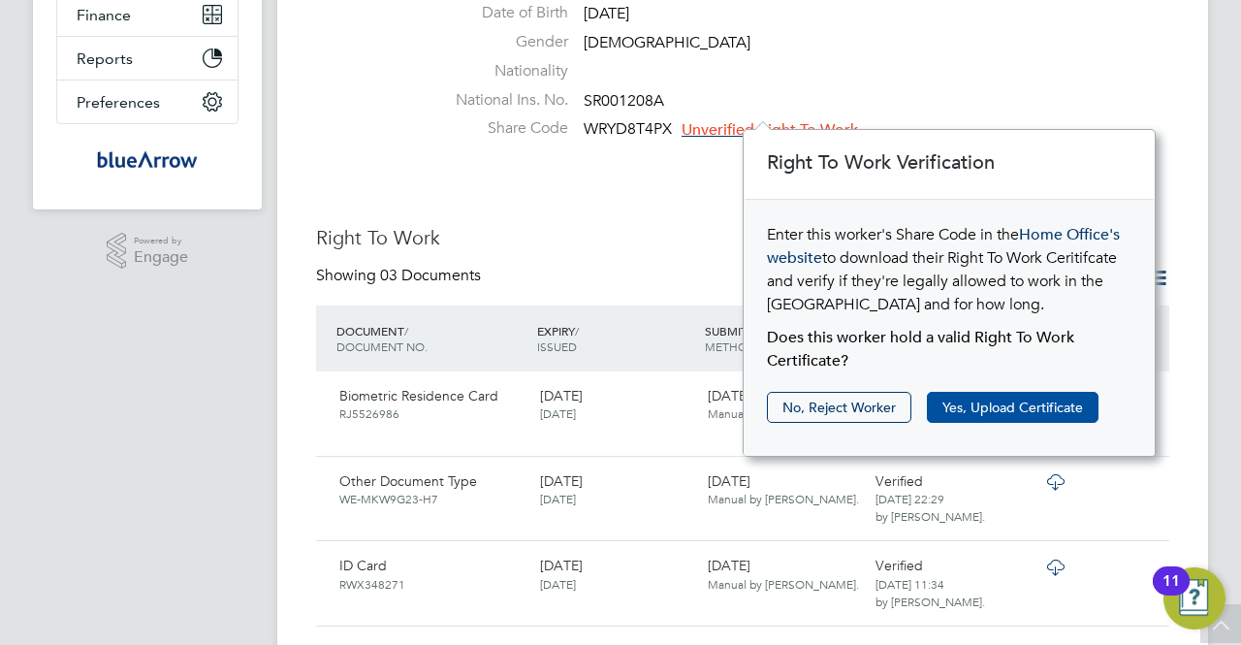
click at [1002, 410] on button "Yes, Upload Certificate" at bounding box center [1013, 407] width 172 height 31
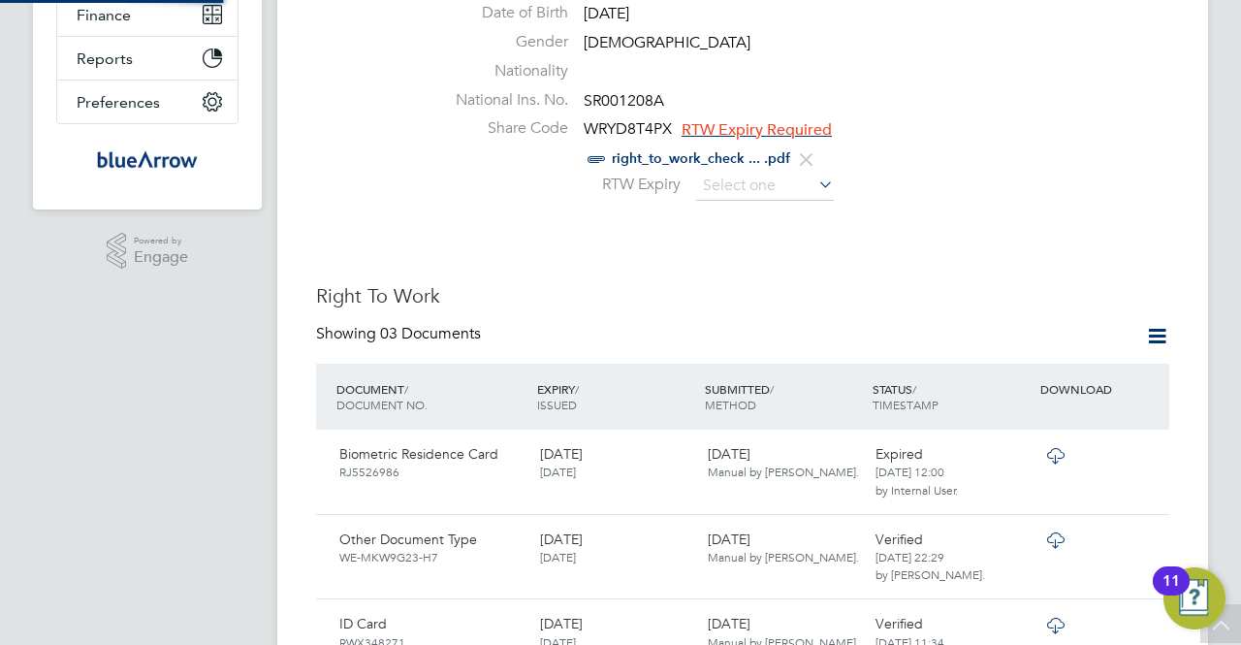
scroll to position [0, 0]
click at [789, 172] on input at bounding box center [765, 186] width 138 height 29
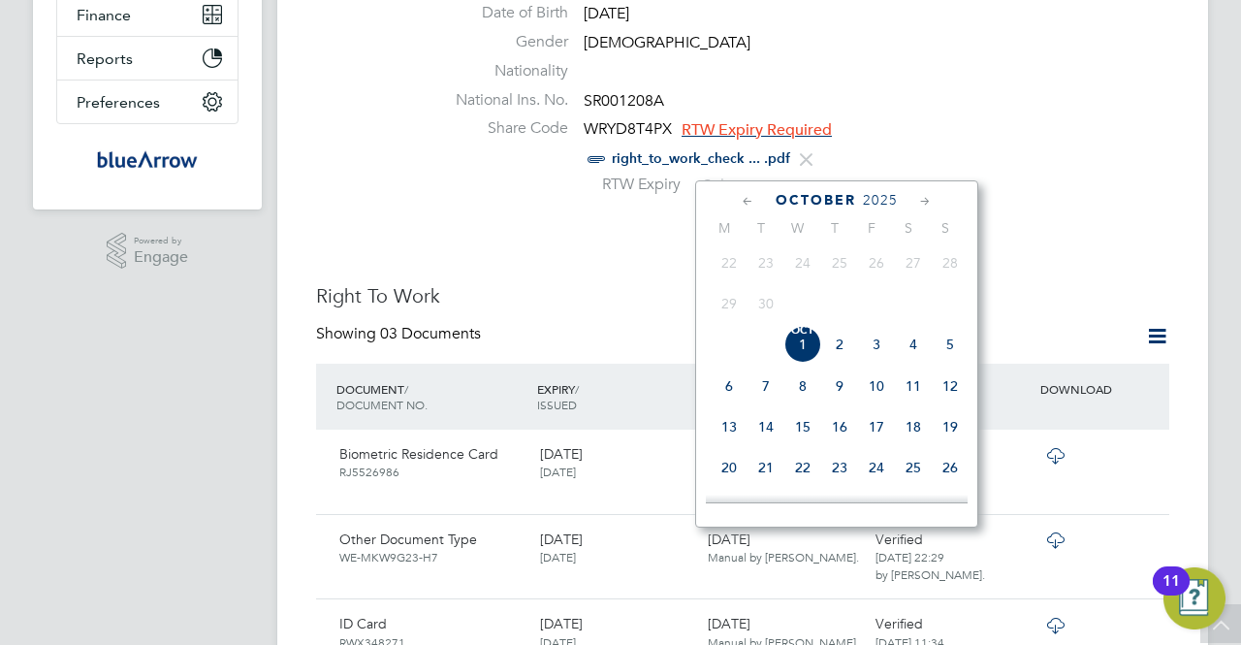
click at [884, 202] on span "2025" at bounding box center [880, 200] width 35 height 16
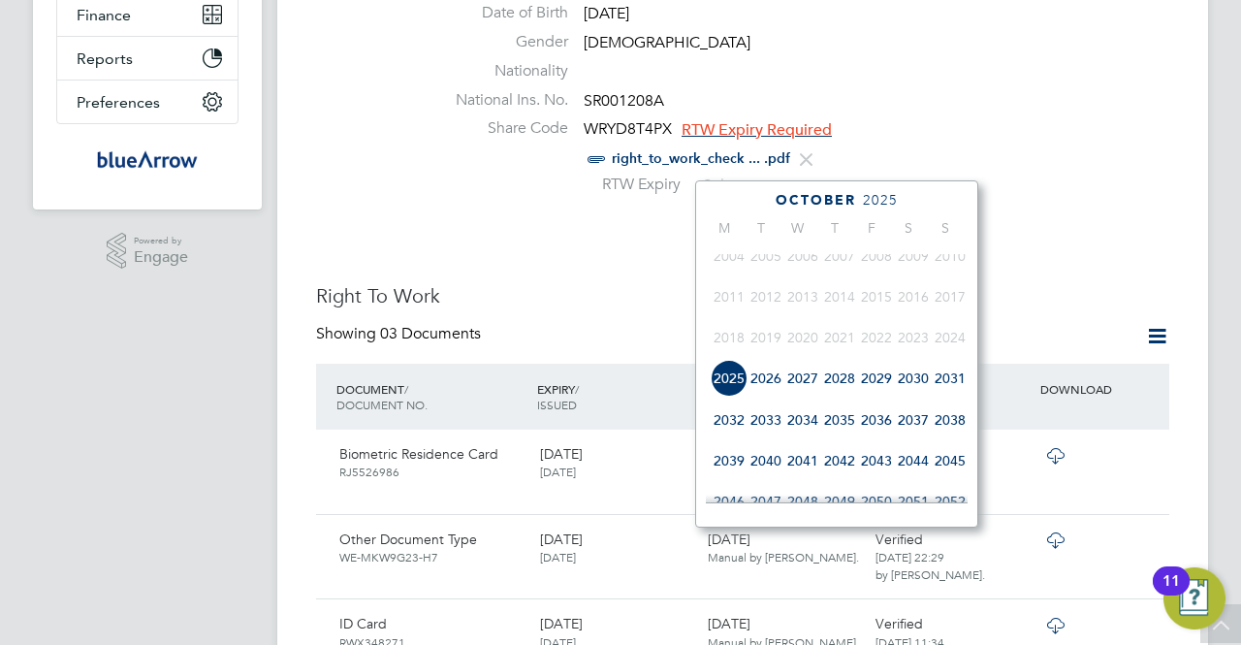
click at [839, 433] on span "2035" at bounding box center [839, 419] width 37 height 37
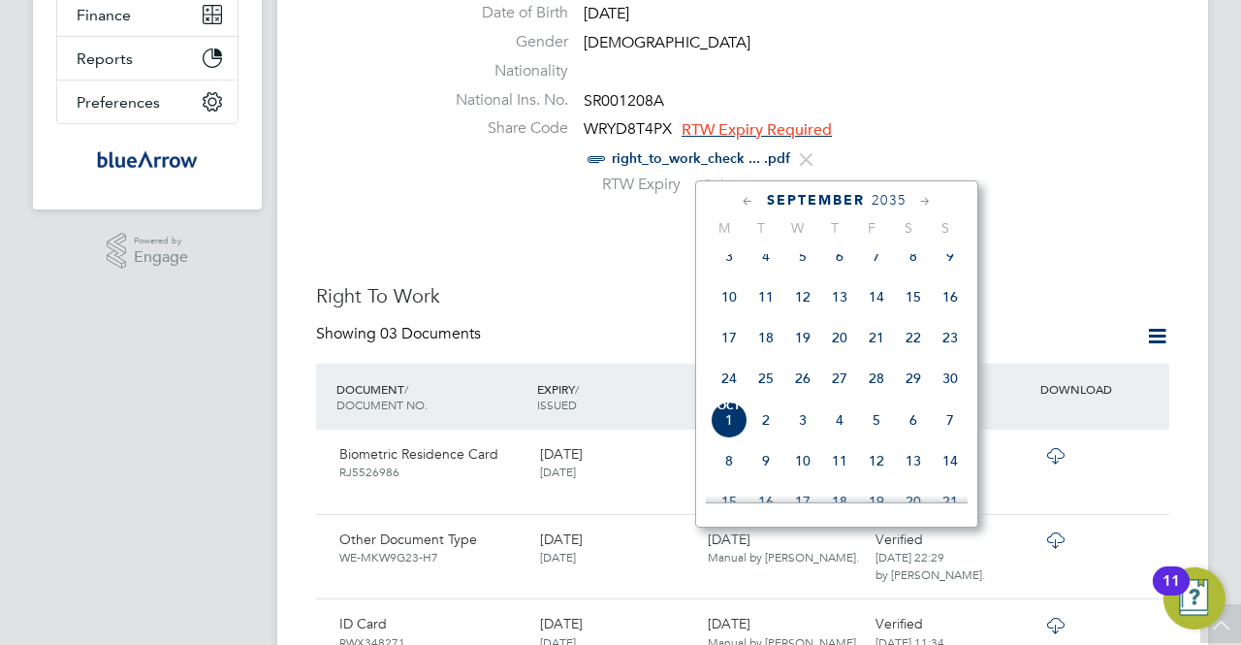
click at [728, 427] on span "[DATE]" at bounding box center [728, 419] width 37 height 37
type input "[DATE]"
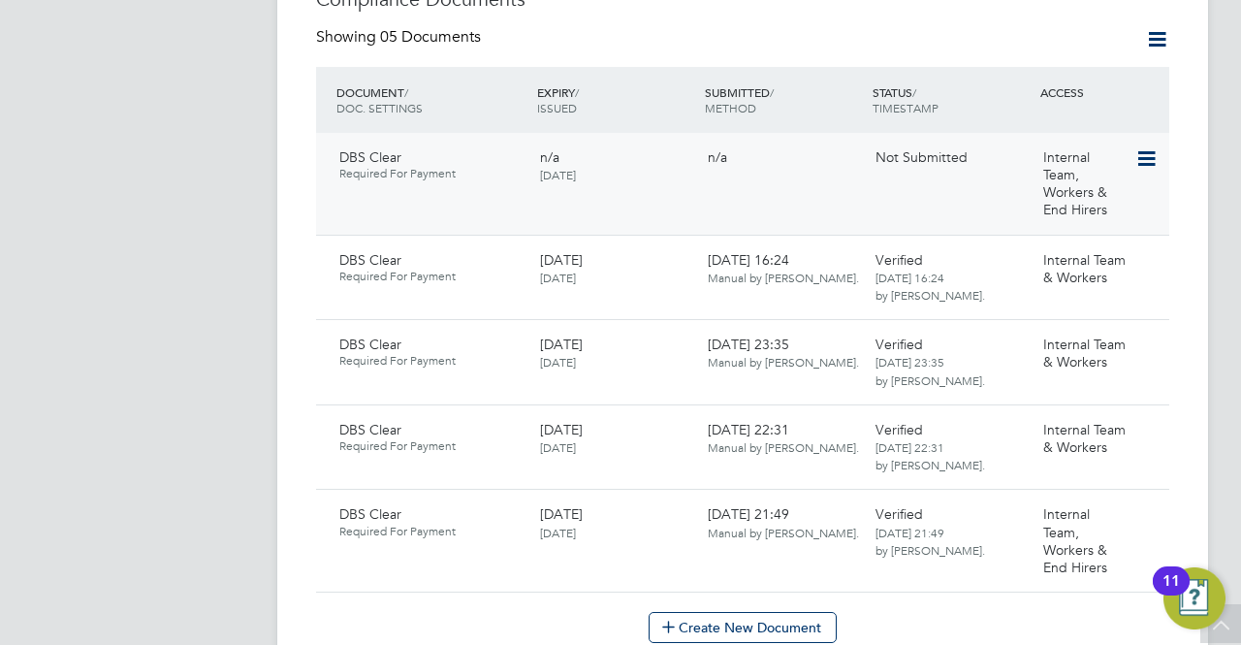
click at [1141, 147] on icon at bounding box center [1144, 158] width 19 height 23
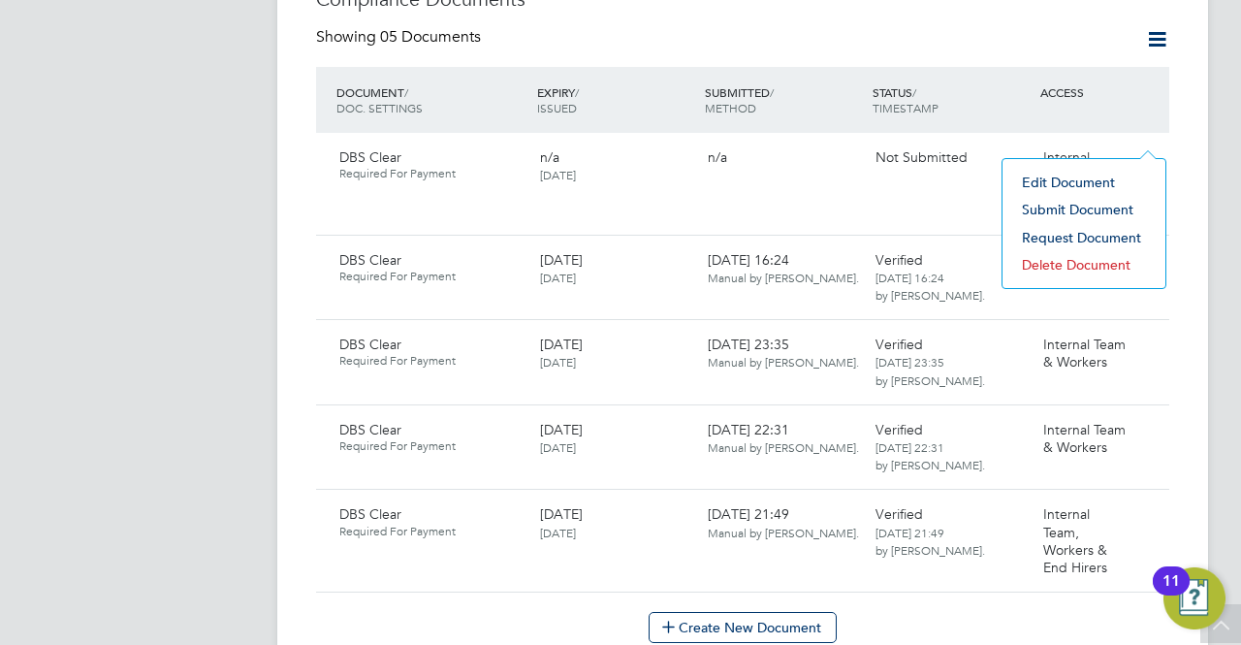
click at [1091, 185] on li "Edit Document" at bounding box center [1083, 182] width 143 height 27
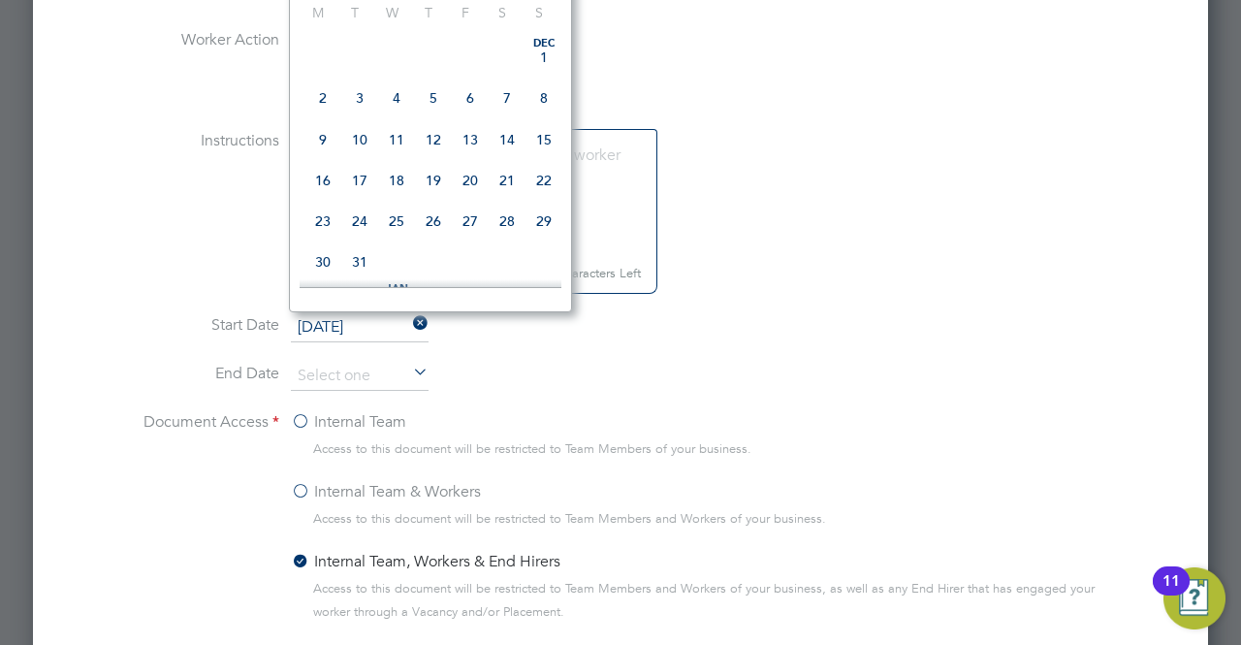
click at [385, 321] on input "[DATE]" at bounding box center [360, 327] width 138 height 29
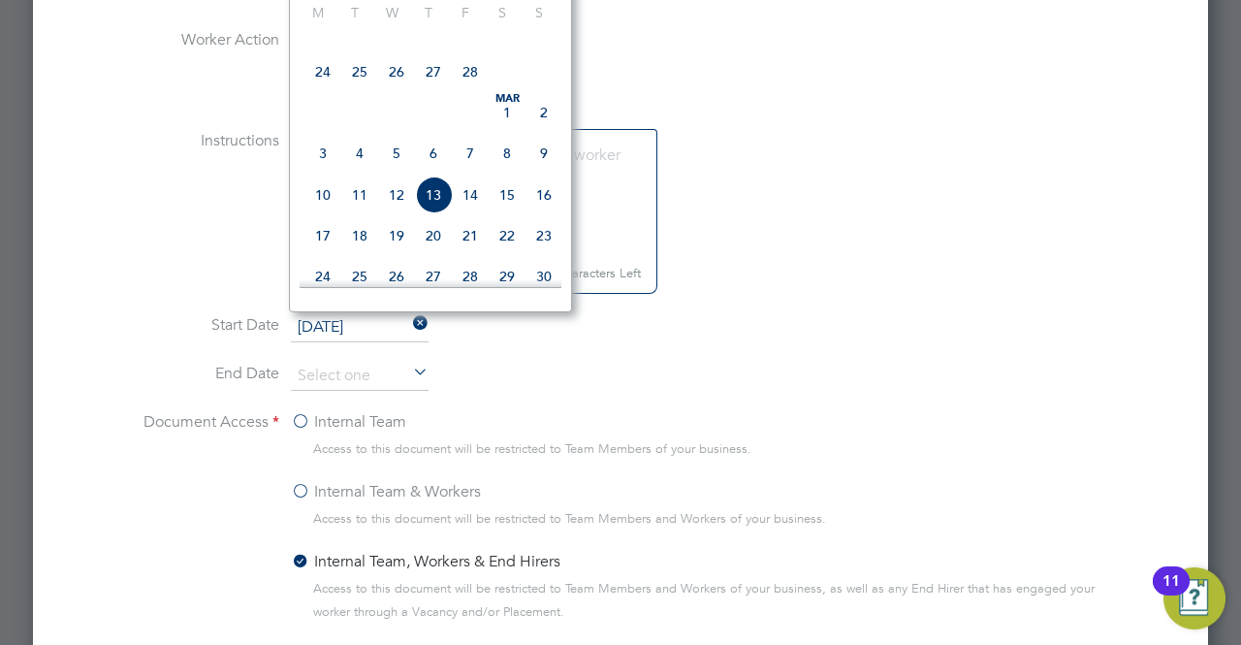
scroll to position [568, 0]
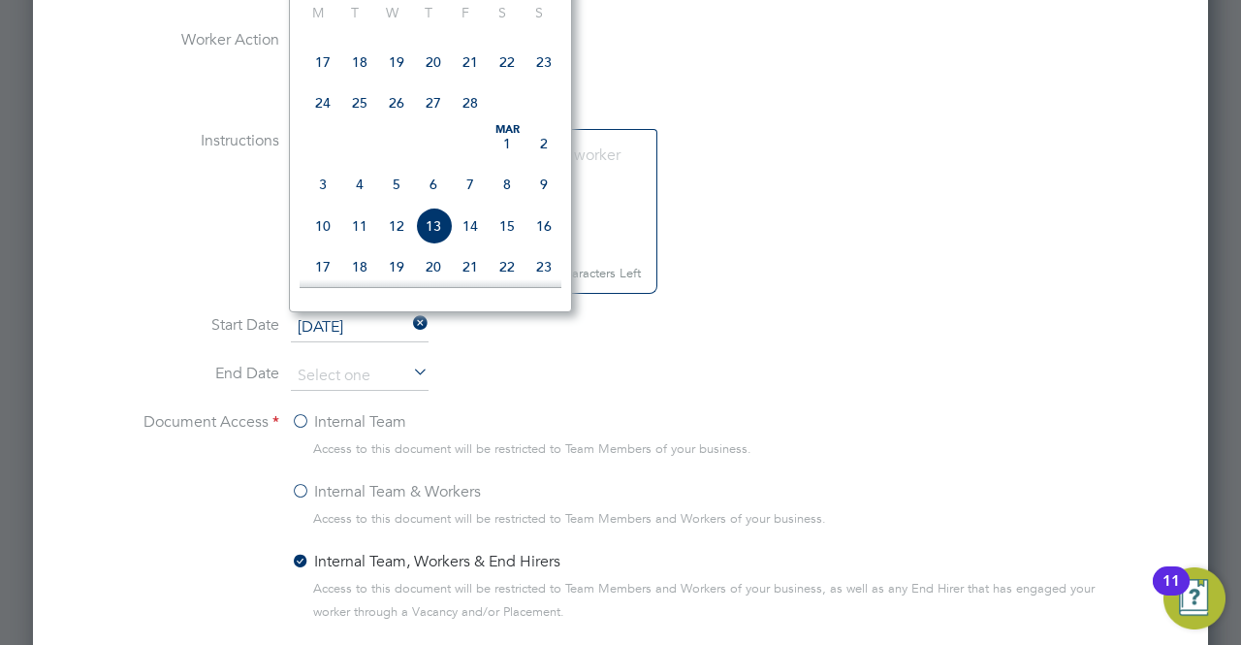
click at [333, 69] on span "17" at bounding box center [322, 62] width 37 height 37
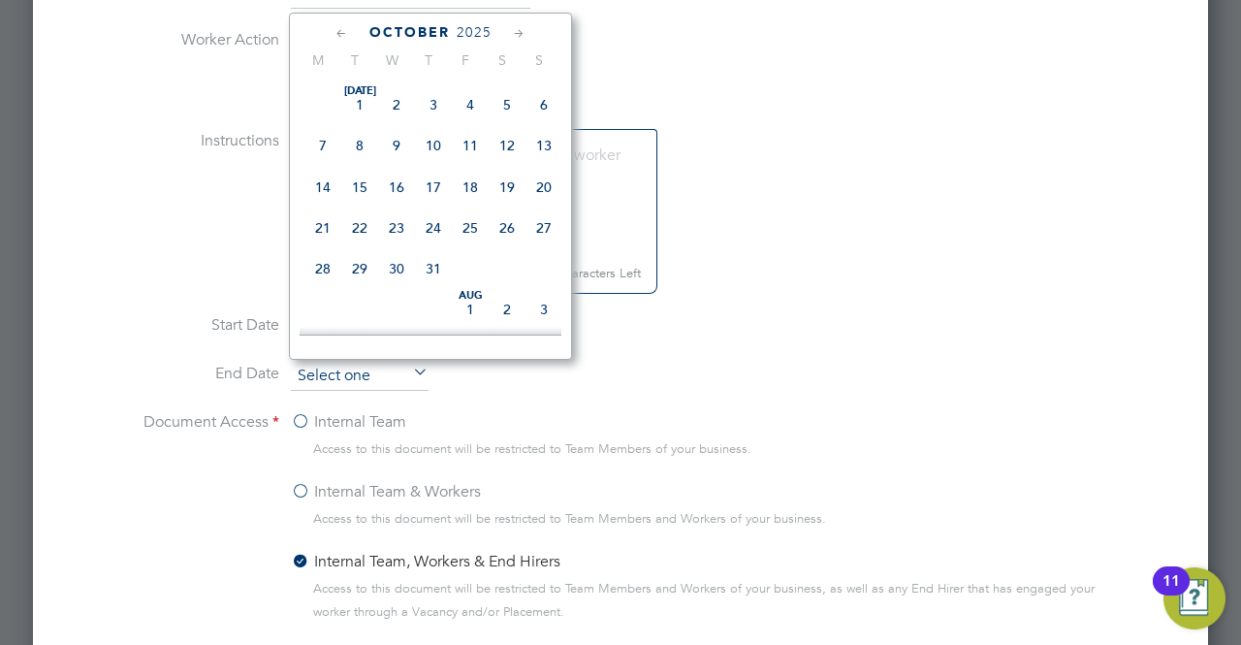
scroll to position [541, 0]
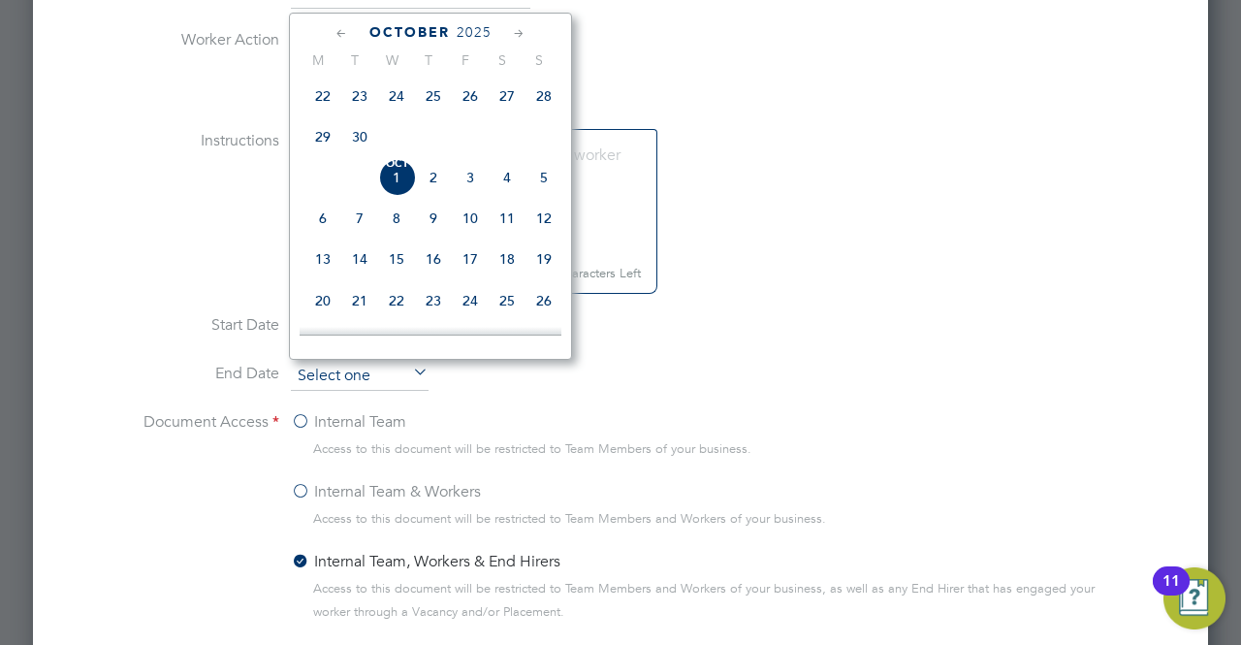
click at [383, 381] on input at bounding box center [360, 376] width 138 height 29
click at [627, 362] on li "End Date" at bounding box center [620, 386] width 973 height 48
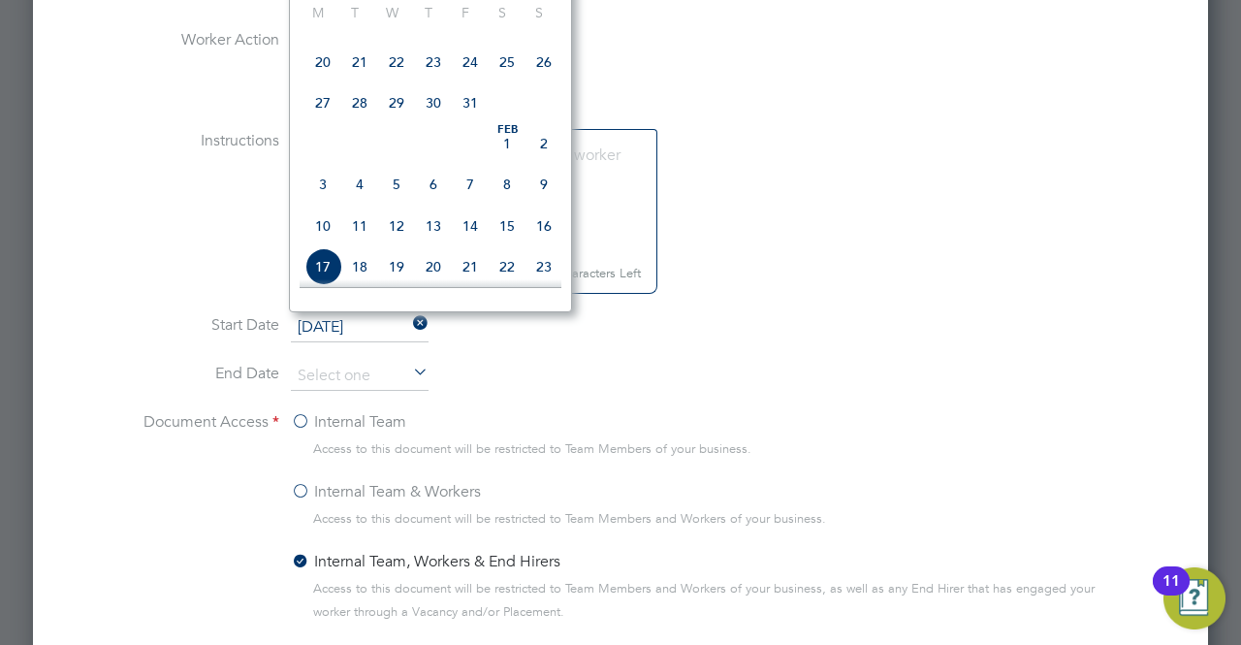
click at [365, 319] on input "[DATE]" at bounding box center [360, 327] width 138 height 29
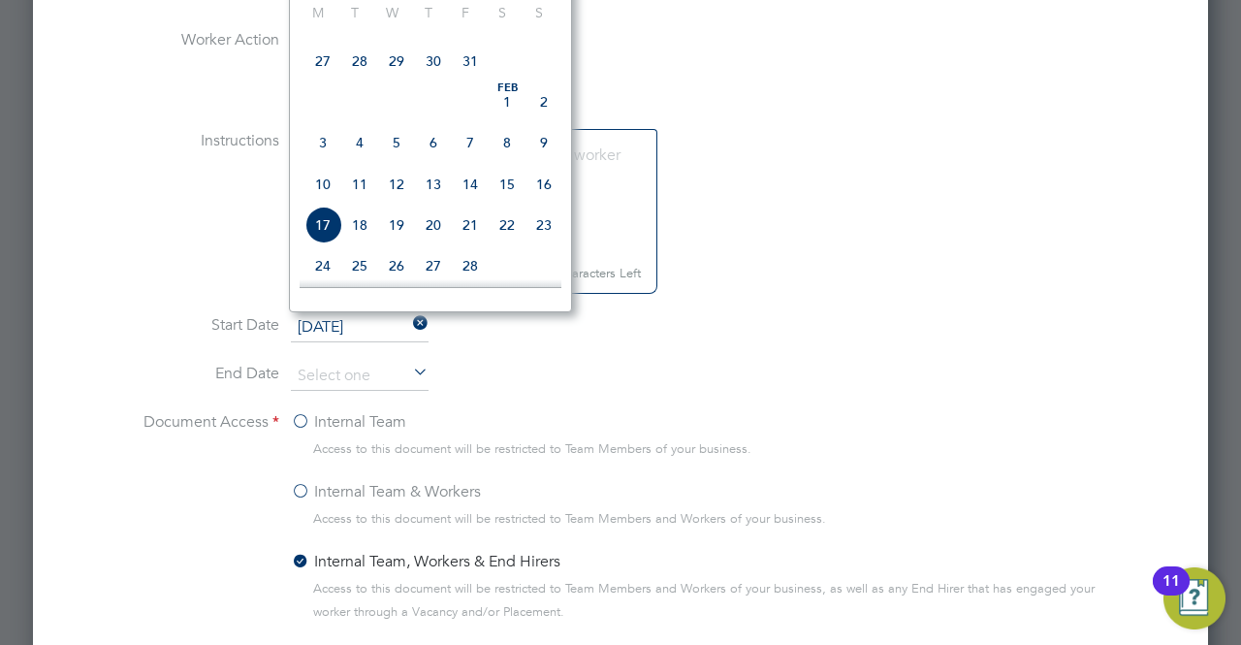
scroll to position [1163, 0]
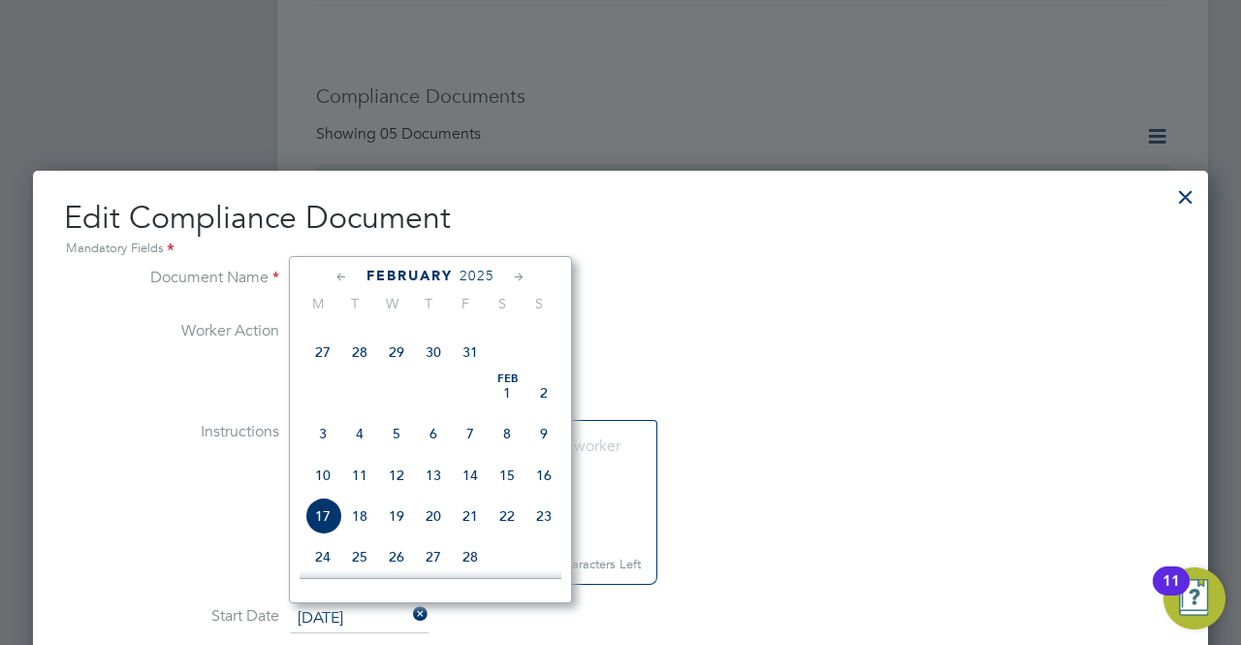
click at [527, 269] on icon at bounding box center [519, 277] width 18 height 21
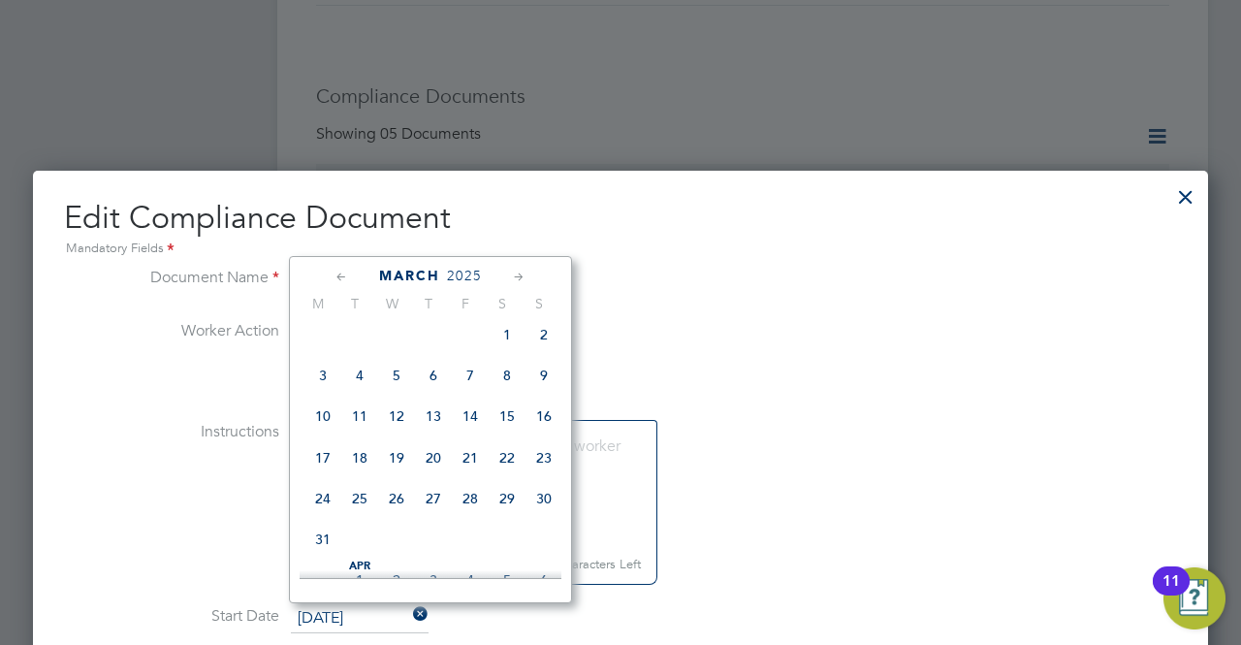
click at [525, 273] on icon at bounding box center [519, 277] width 18 height 21
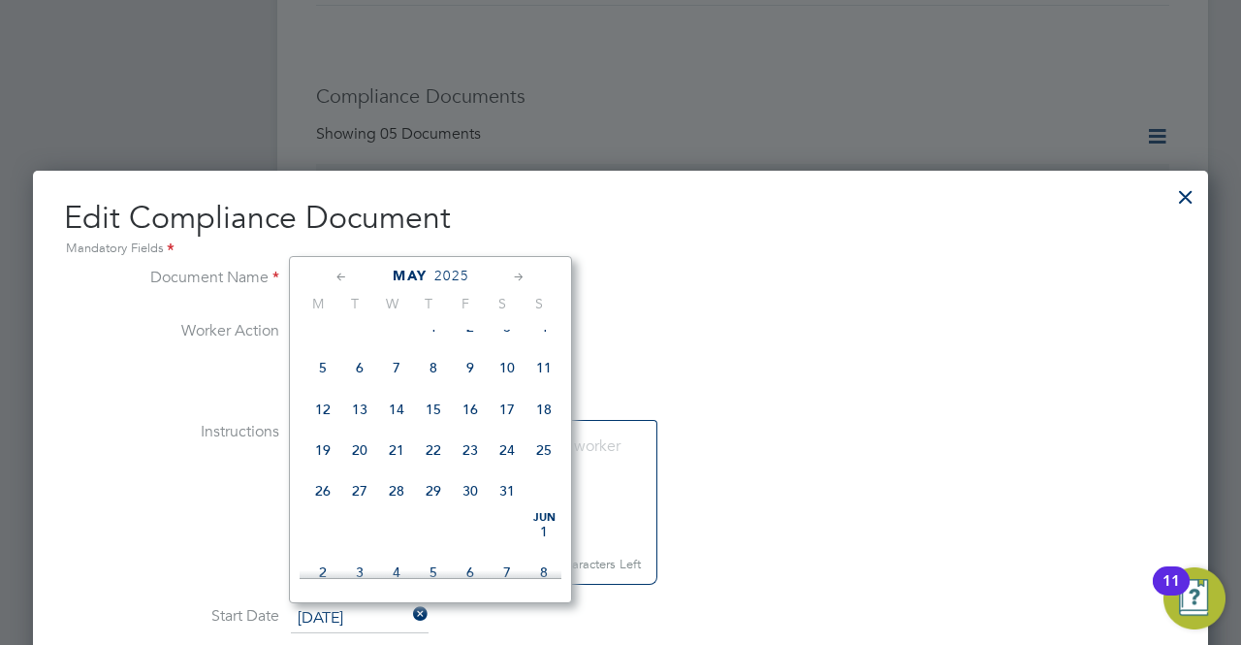
click at [525, 273] on icon at bounding box center [519, 277] width 18 height 21
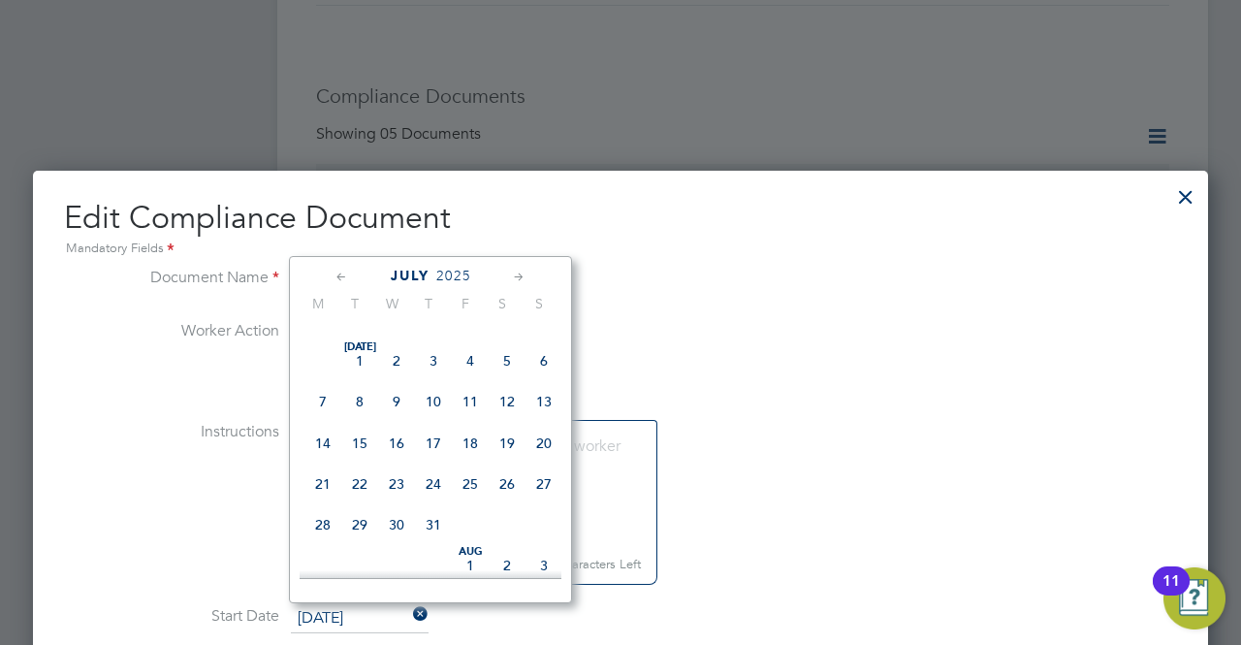
click at [525, 273] on icon at bounding box center [519, 277] width 18 height 21
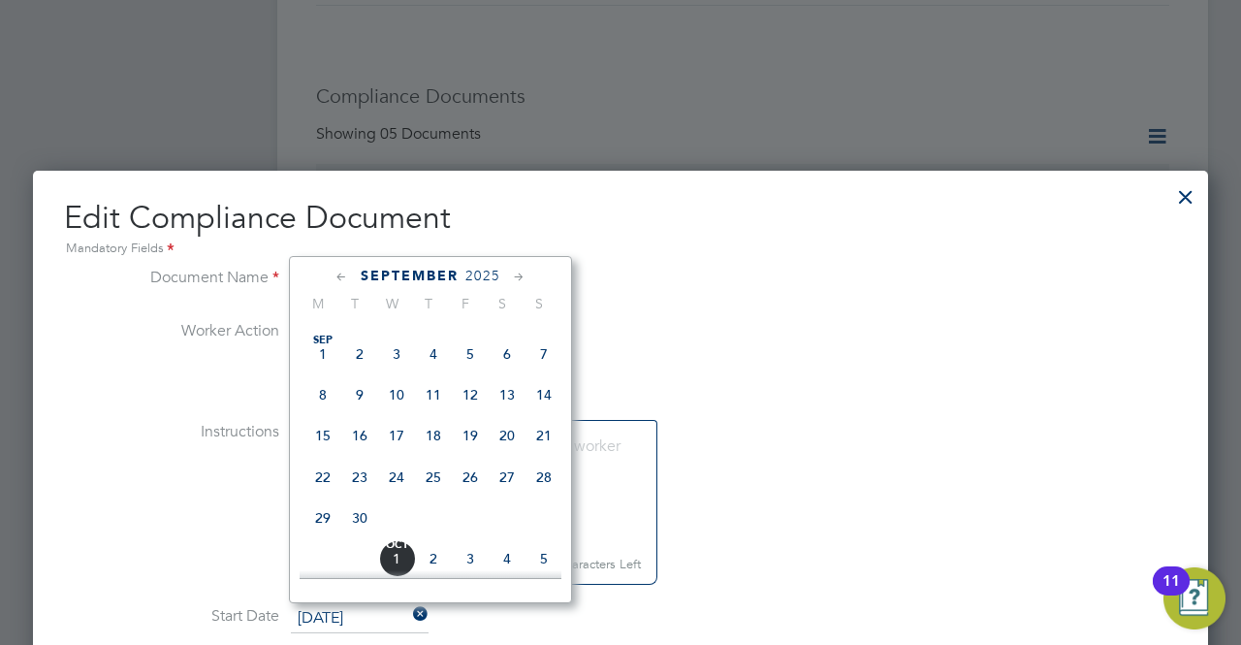
click at [397, 454] on span "17" at bounding box center [396, 435] width 37 height 37
type input "[DATE]"
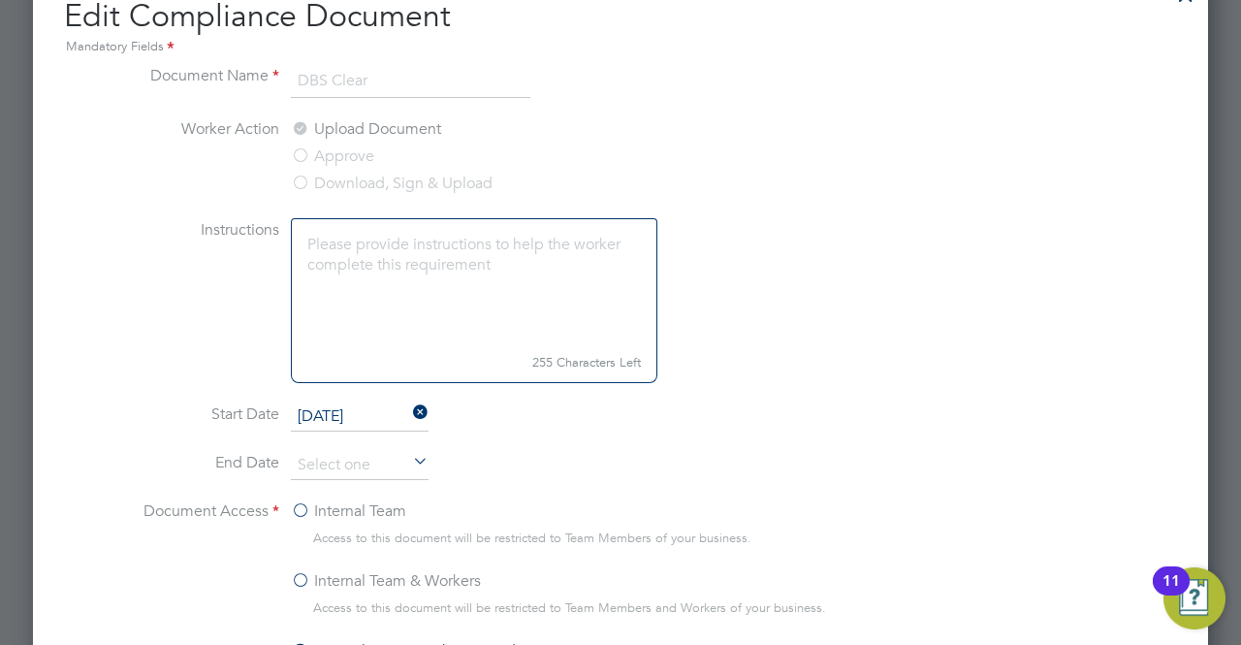
scroll to position [1551, 0]
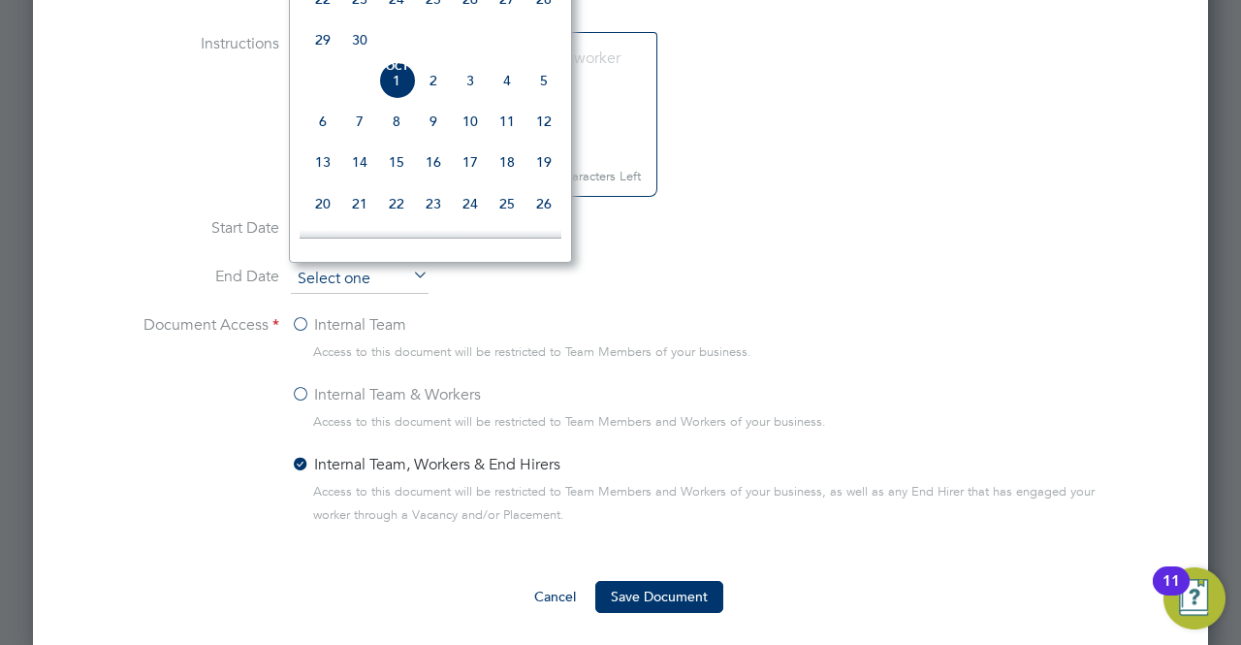
click at [380, 272] on input at bounding box center [360, 279] width 138 height 29
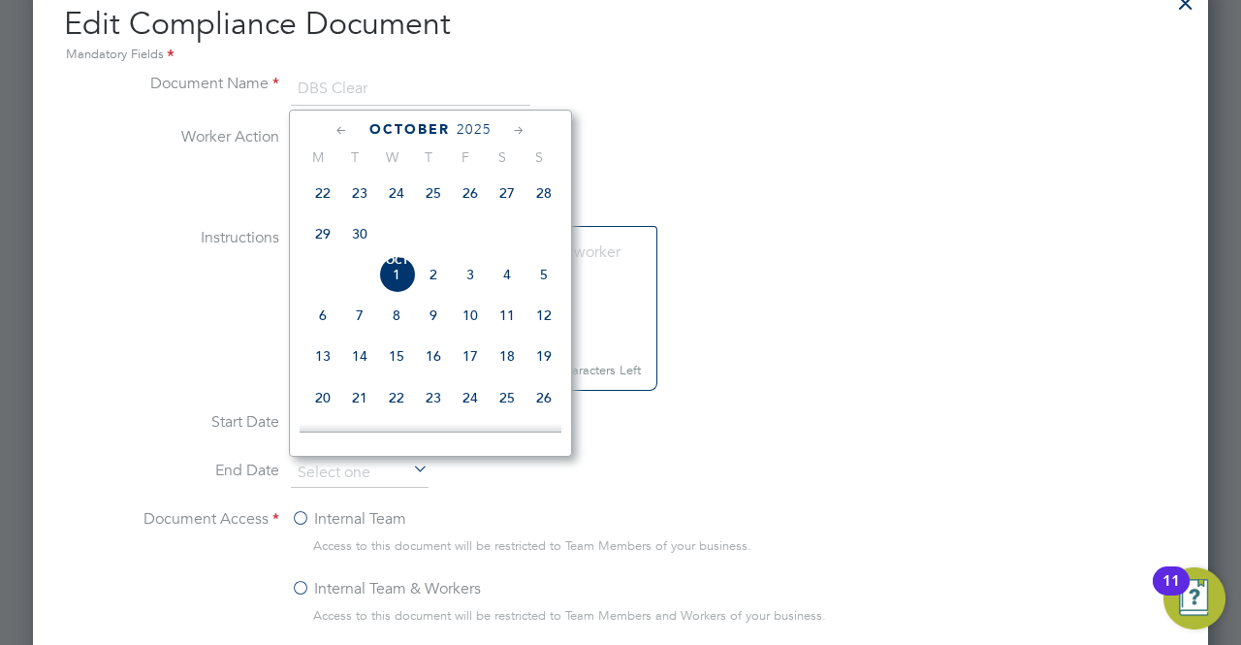
click at [466, 129] on span "2025" at bounding box center [473, 129] width 35 height 16
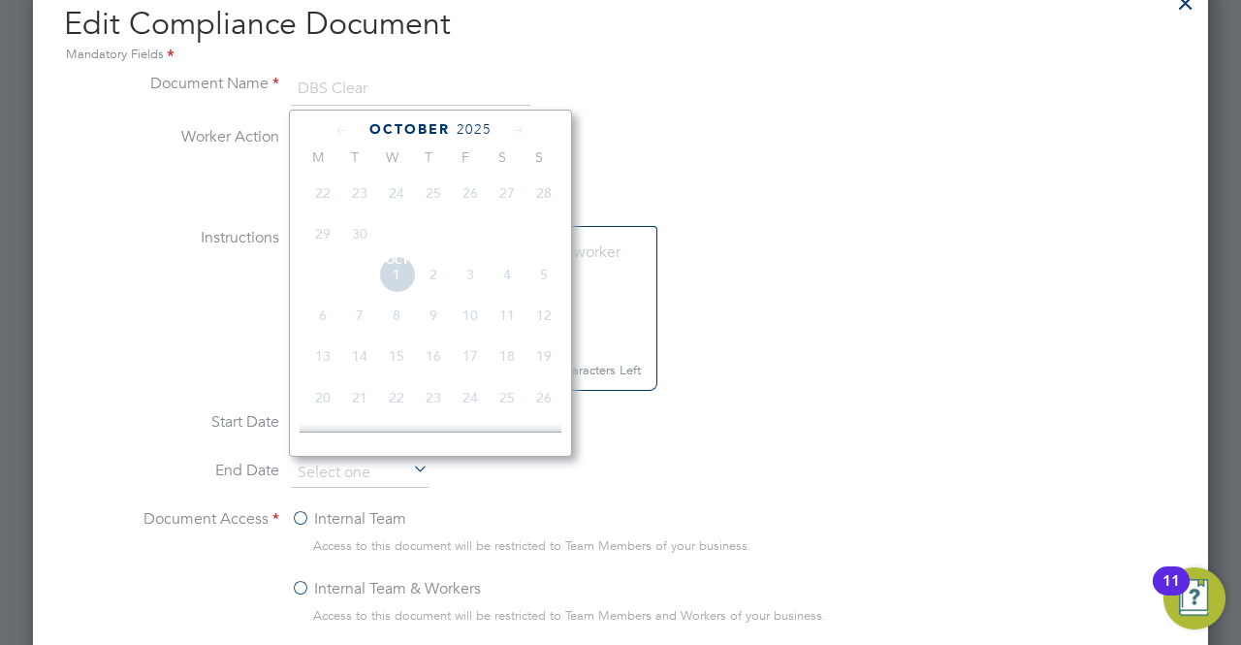
scroll to position [507, 0]
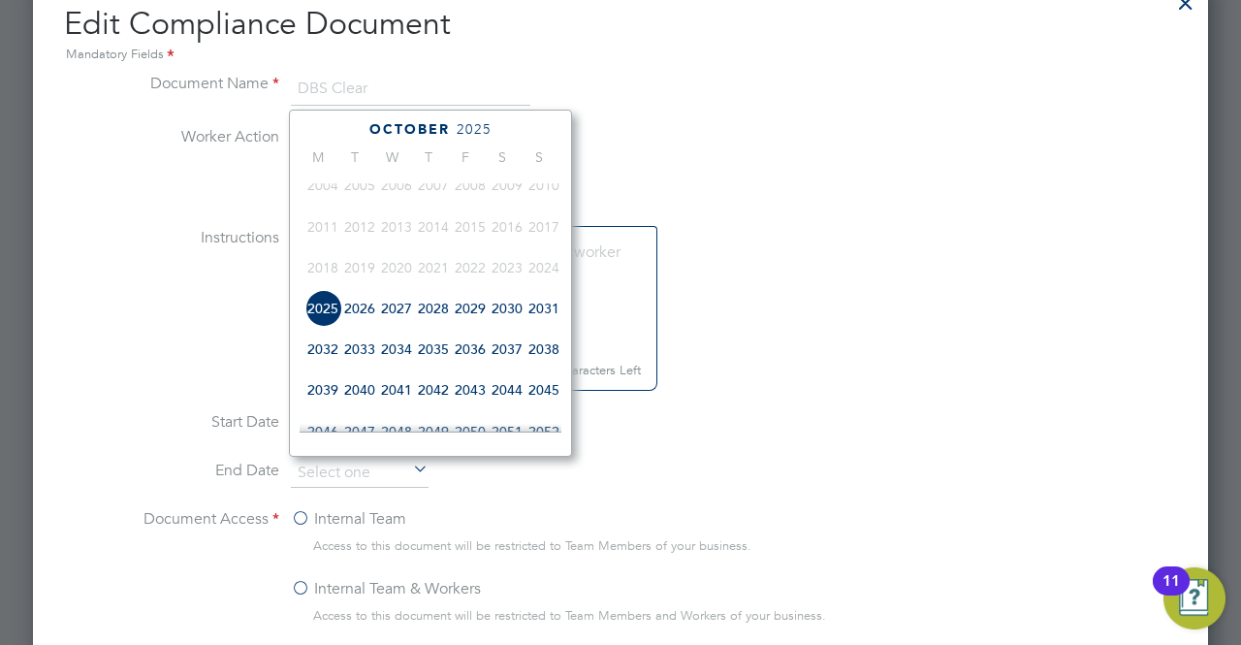
click at [395, 315] on span "2027" at bounding box center [396, 308] width 37 height 37
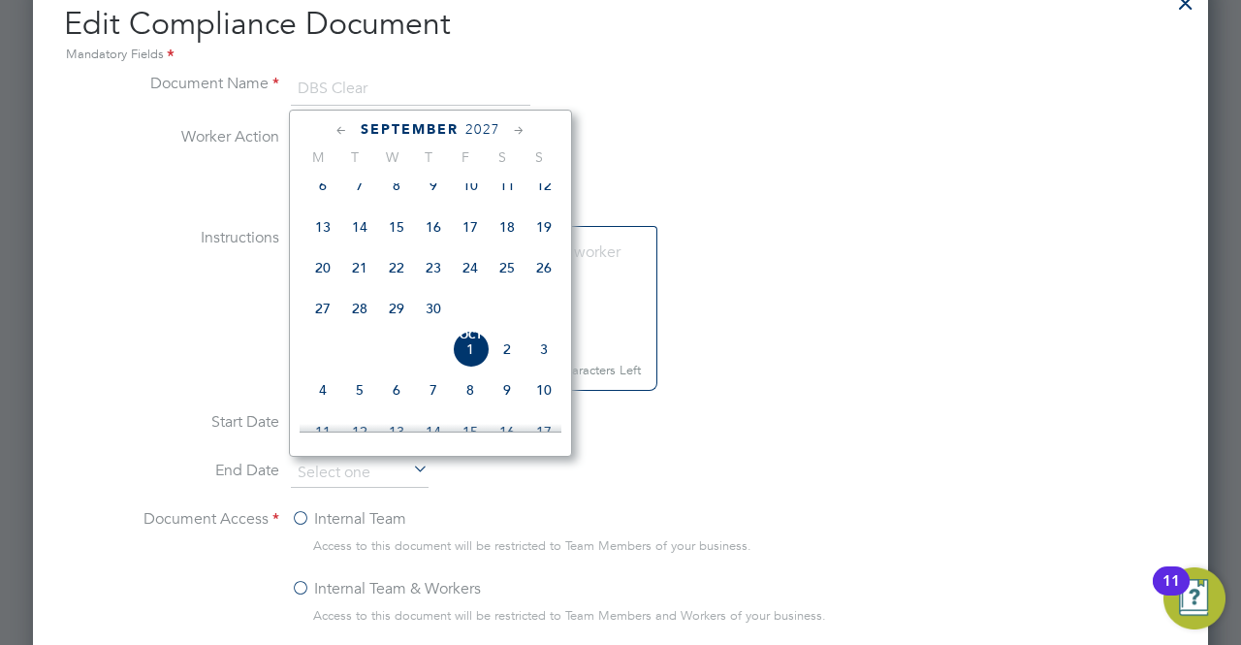
click at [438, 230] on span "16" at bounding box center [433, 226] width 37 height 37
type input "[DATE]"
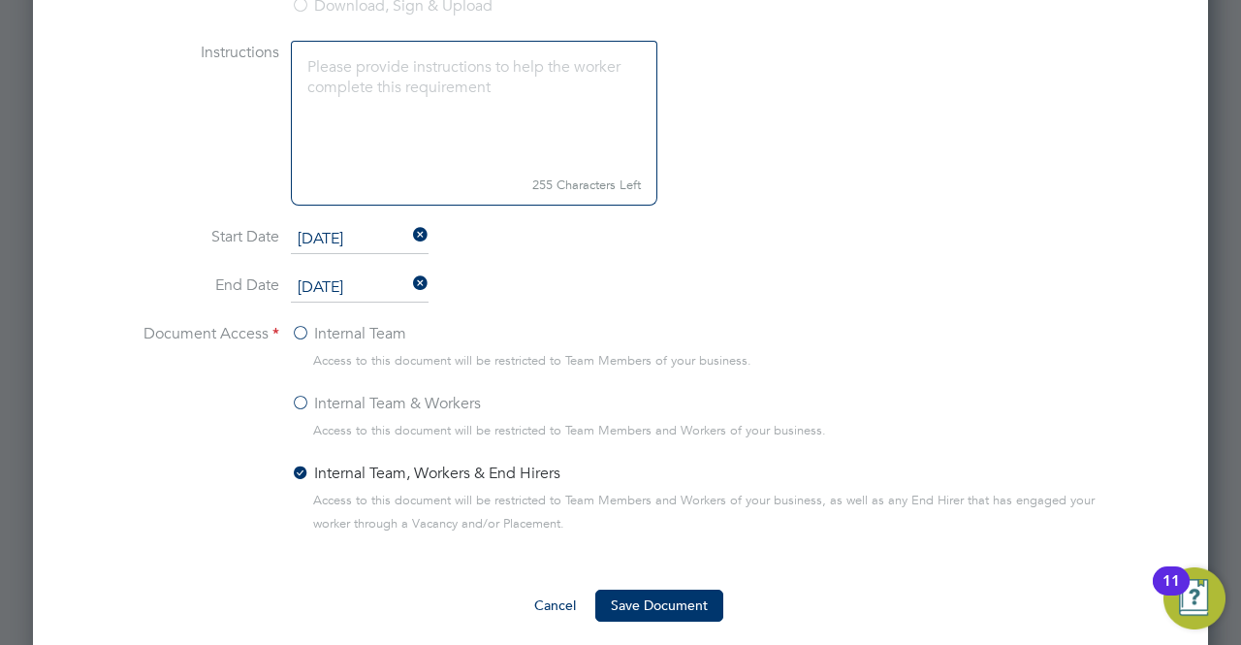
scroll to position [1551, 0]
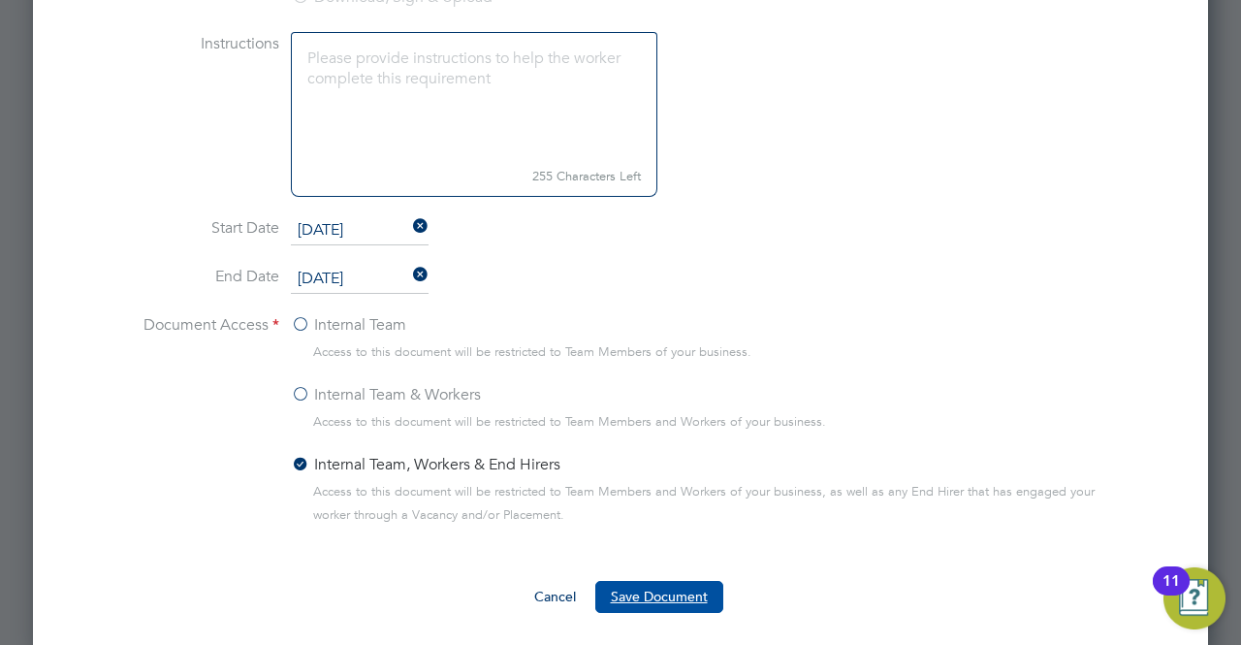
click at [668, 588] on button "Save Document" at bounding box center [659, 596] width 128 height 31
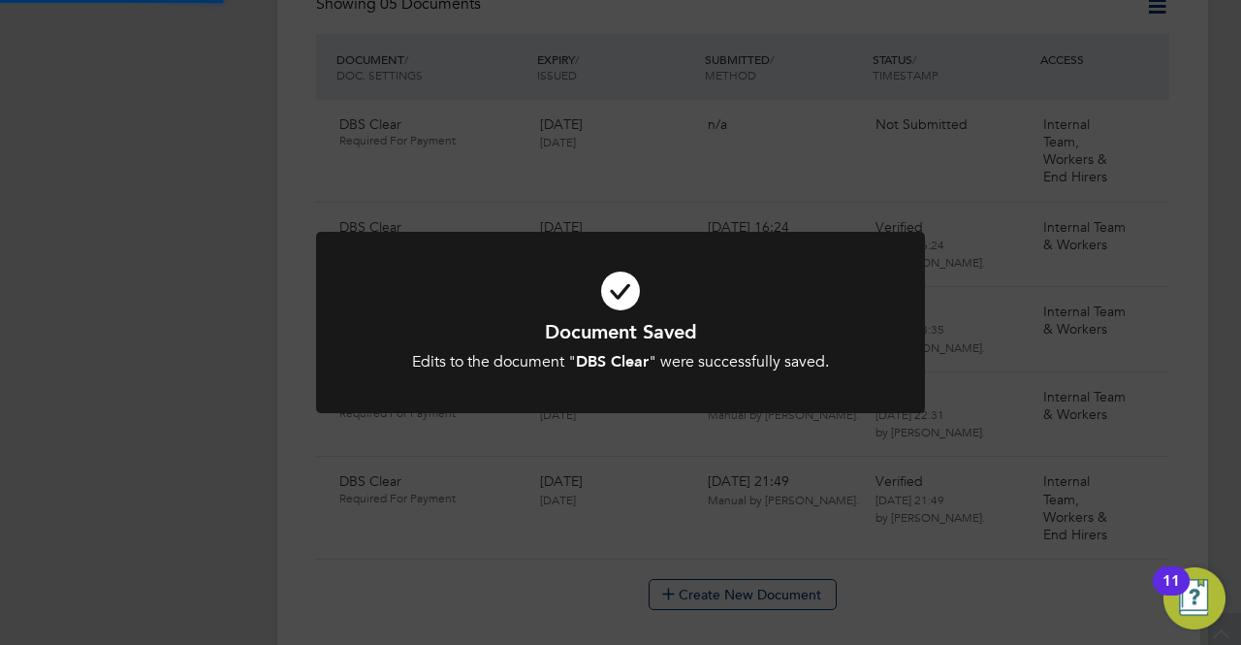
scroll to position [1260, 0]
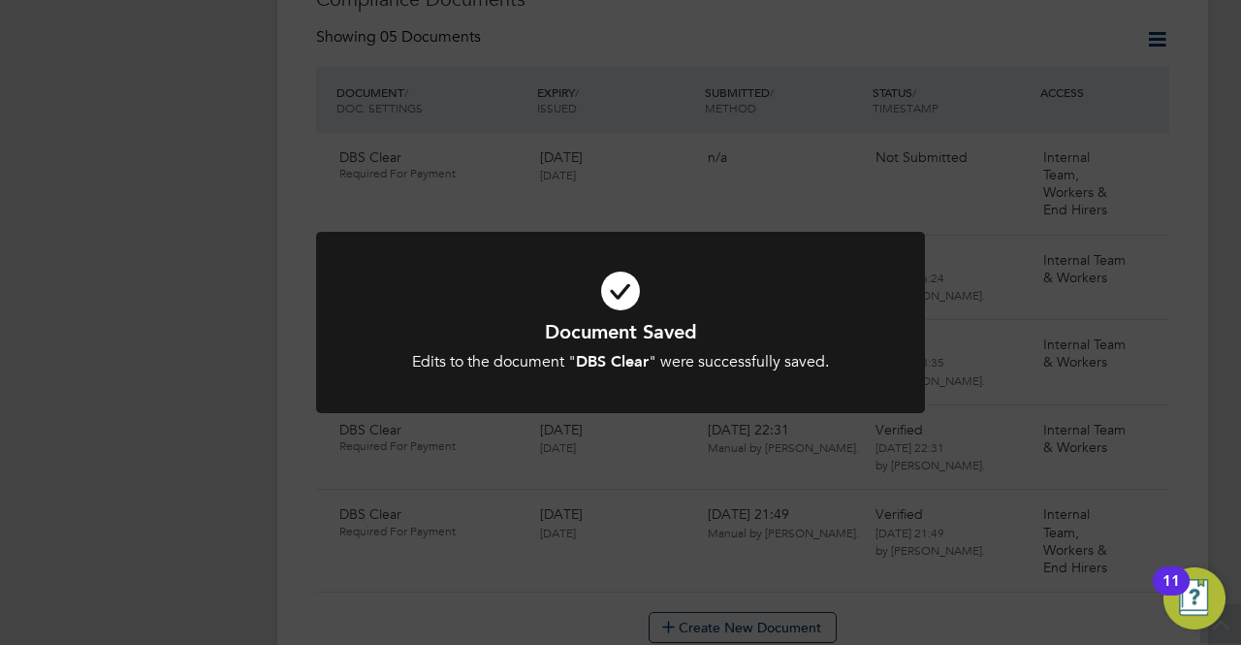
click at [927, 203] on div "Document Saved Edits to the document " DBS Clear " were successfully saved. Can…" at bounding box center [620, 322] width 1241 height 645
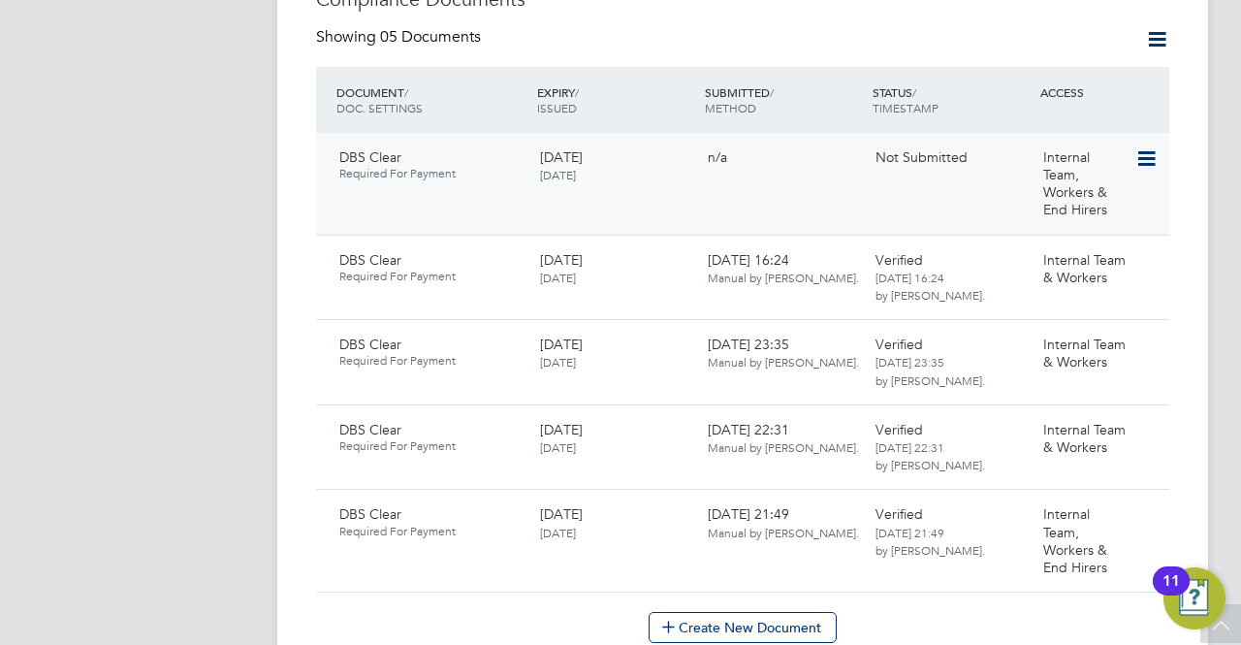
click at [1140, 147] on icon at bounding box center [1144, 158] width 19 height 23
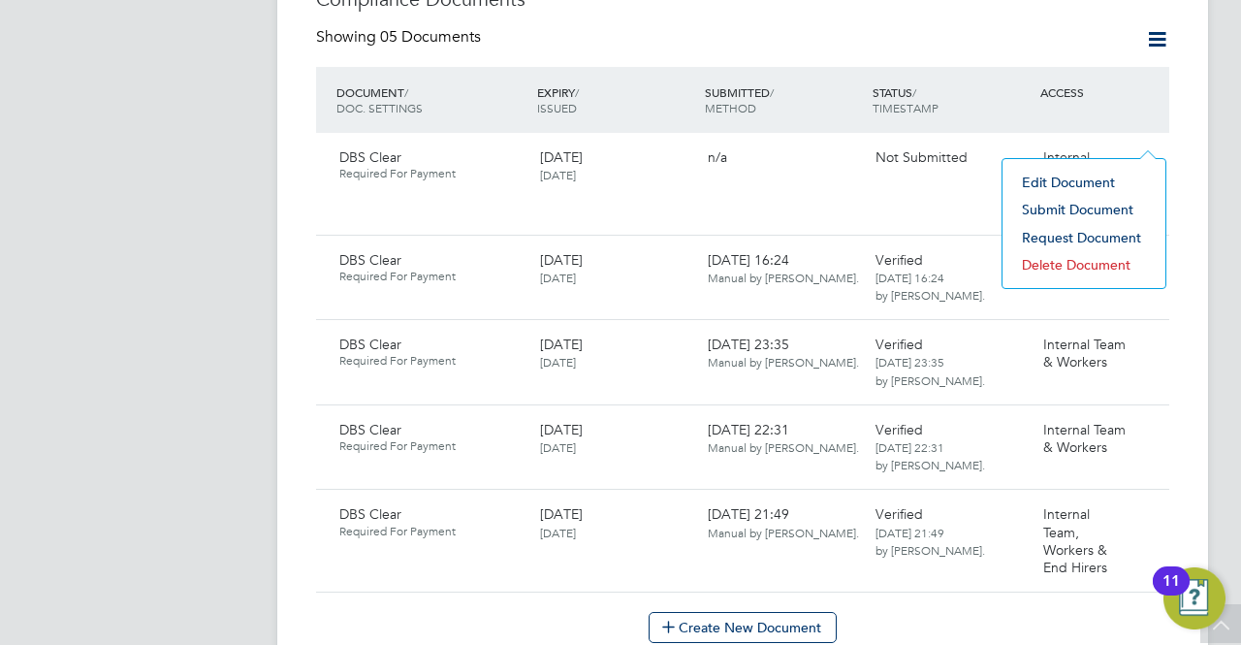
click at [1072, 206] on li "Submit Document" at bounding box center [1083, 209] width 143 height 27
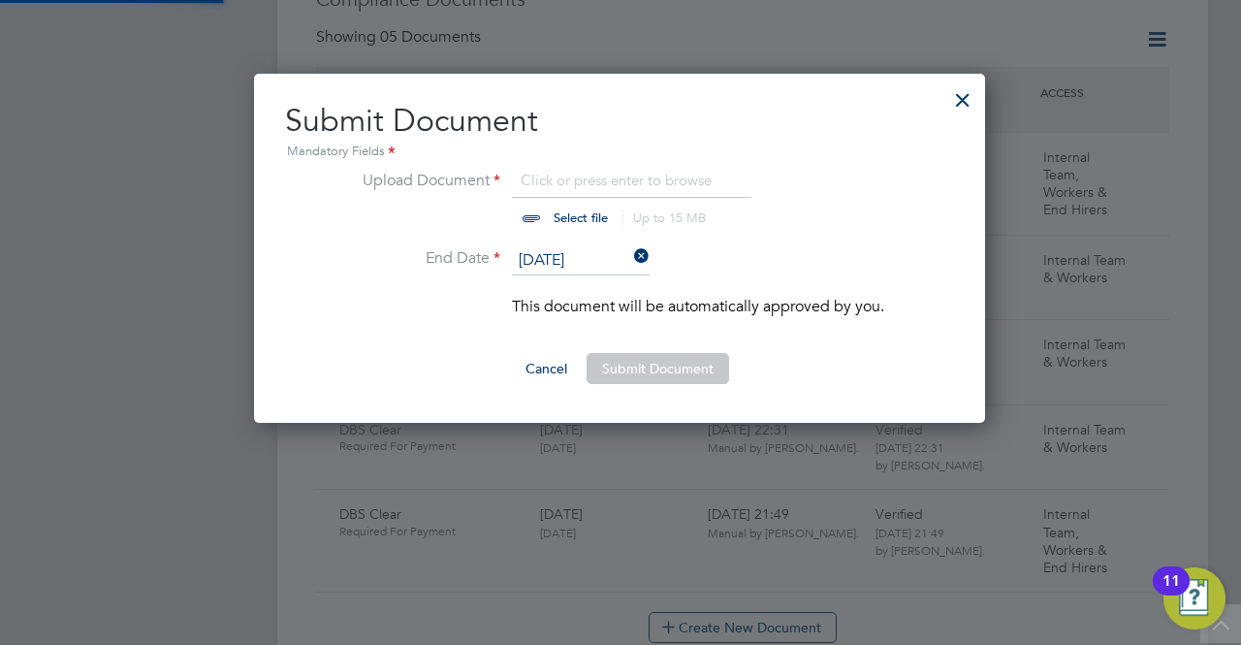
scroll to position [348, 733]
click at [561, 214] on input "file" at bounding box center [599, 198] width 304 height 58
type input "C:\fakepath\Osamuyi DBS.docx"
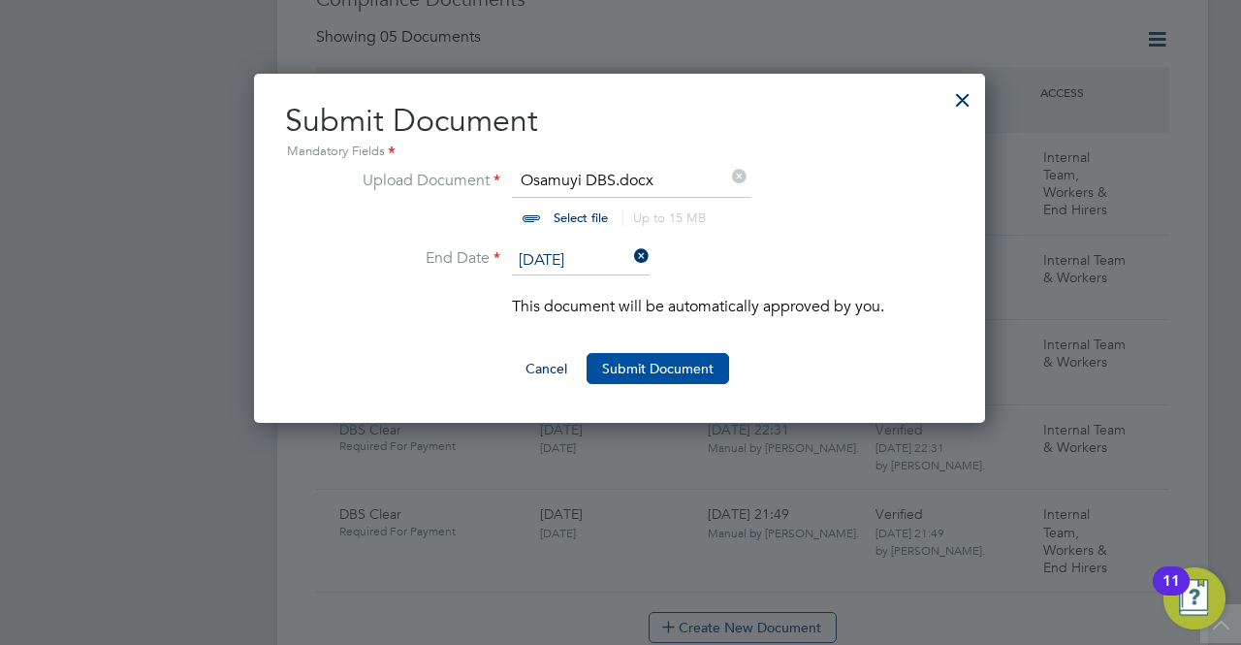
click at [634, 369] on button "Submit Document" at bounding box center [657, 368] width 142 height 31
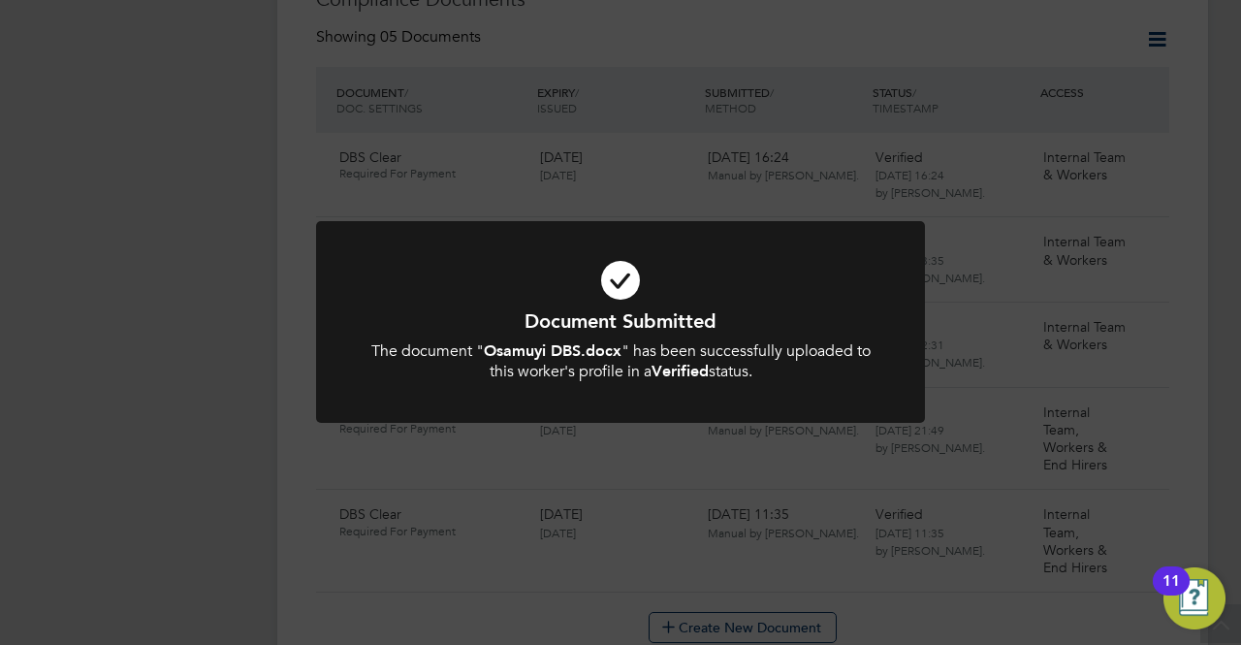
click at [790, 477] on div "Document Submitted The document " Osamuyi DBS.docx " has been successfully uplo…" at bounding box center [620, 322] width 1241 height 645
